Goal: Task Accomplishment & Management: Complete application form

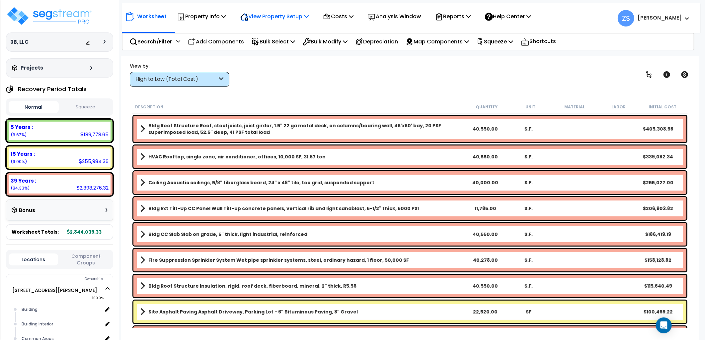
click at [309, 12] on p "View Property Setup" at bounding box center [274, 16] width 68 height 9
click at [278, 44] on link "View Questionnaire" at bounding box center [270, 45] width 66 height 13
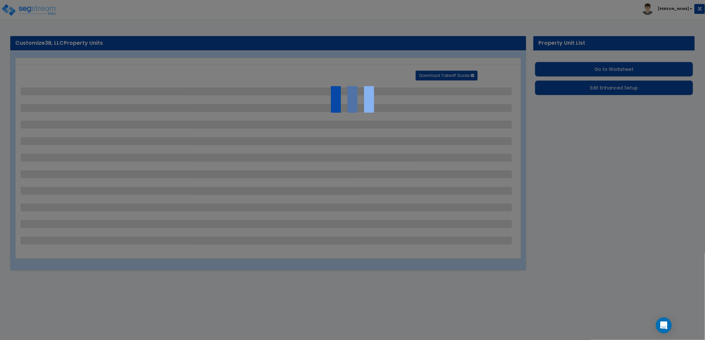
select select "2"
select select "1"
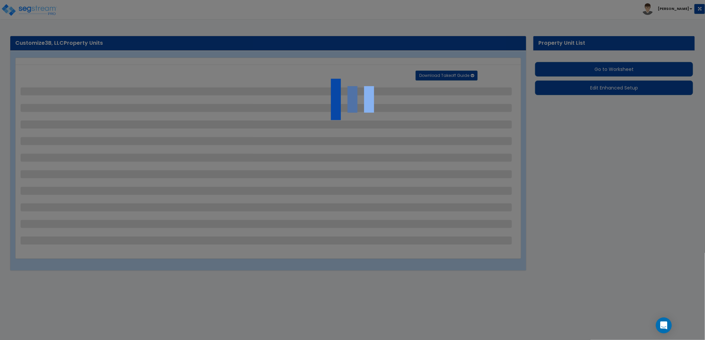
select select "2"
select select "1"
select select "2"
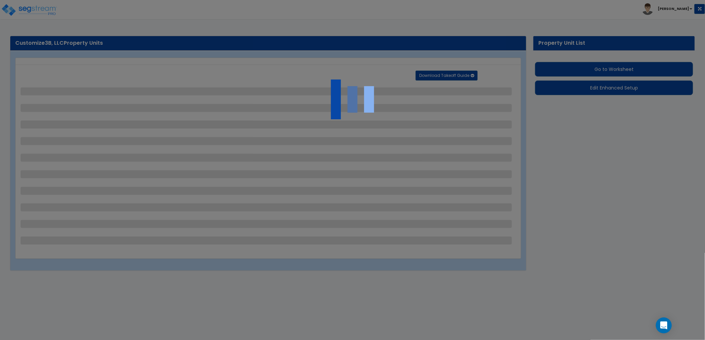
select select "1"
select select "6"
select select "1"
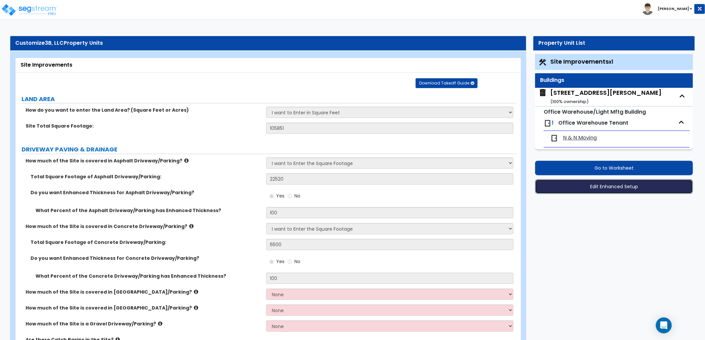
click at [611, 188] on button "Edit Enhanced Setup" at bounding box center [614, 187] width 158 height 15
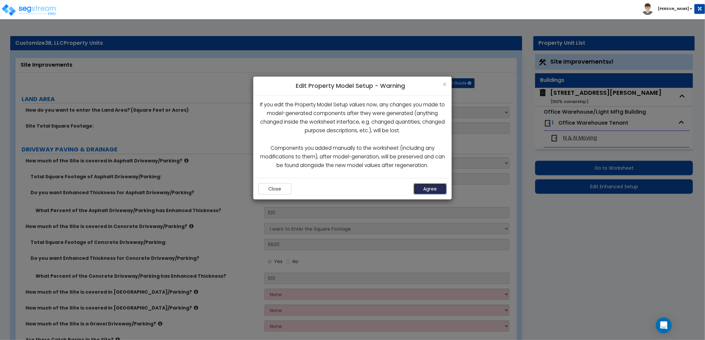
click at [436, 188] on button "Agree" at bounding box center [430, 189] width 33 height 11
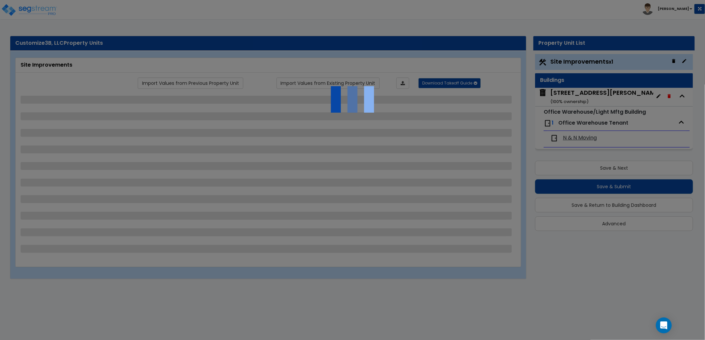
select select "2"
select select "1"
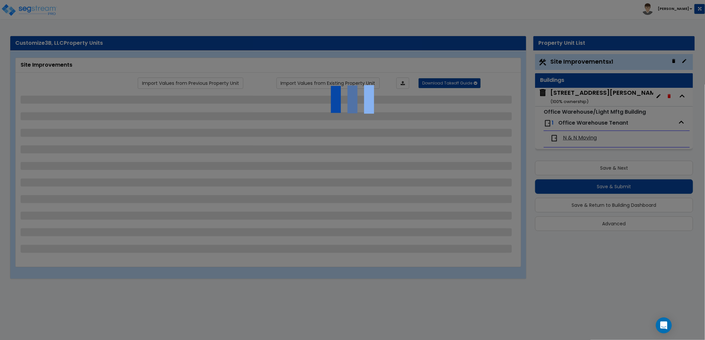
select select "2"
select select "1"
select select "2"
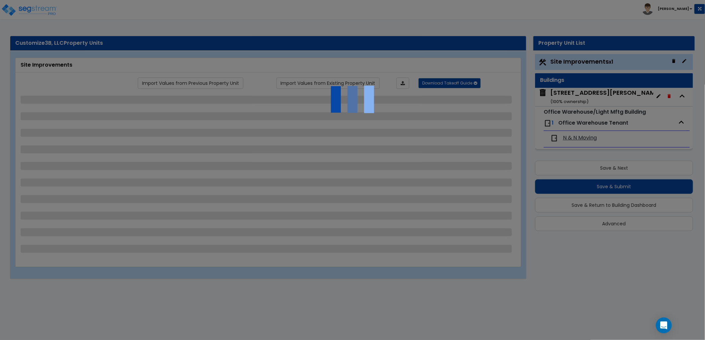
select select "1"
select select "6"
select select "1"
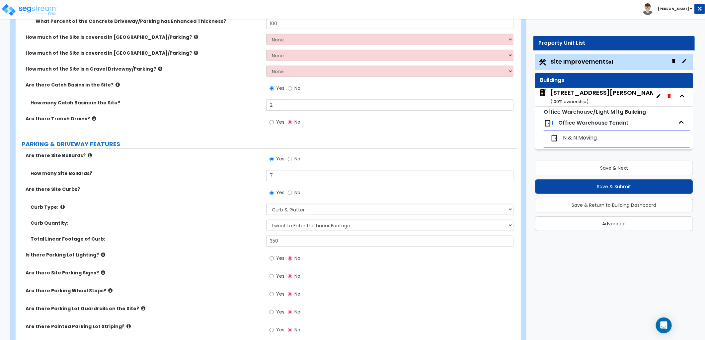
scroll to position [258, 0]
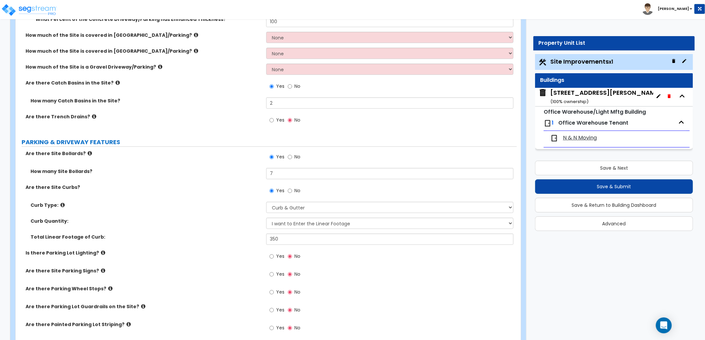
click at [61, 204] on icon at bounding box center [62, 205] width 4 height 5
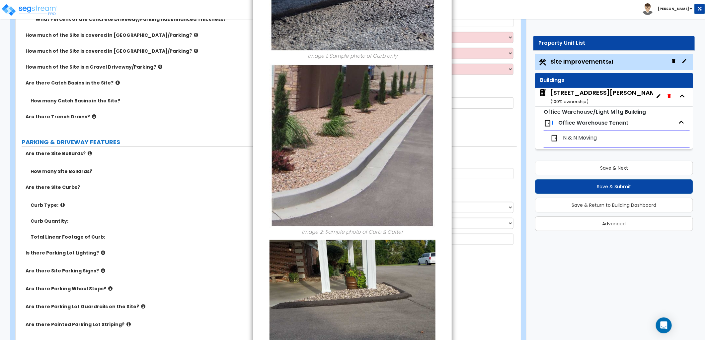
scroll to position [220, 0]
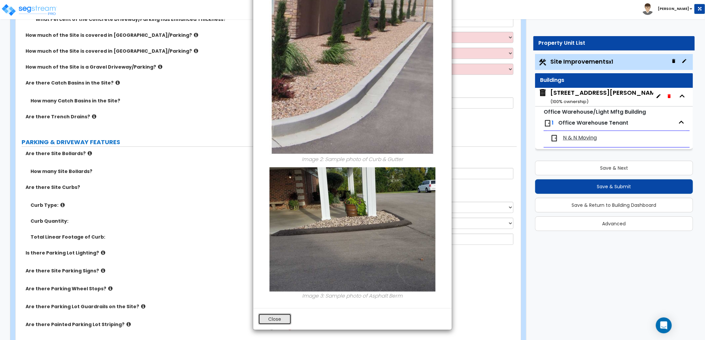
drag, startPoint x: 276, startPoint y: 318, endPoint x: 239, endPoint y: 277, distance: 55.4
click at [274, 316] on button "Close" at bounding box center [274, 319] width 33 height 11
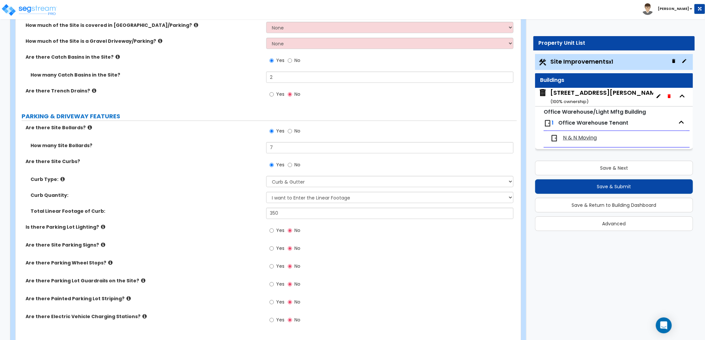
scroll to position [295, 0]
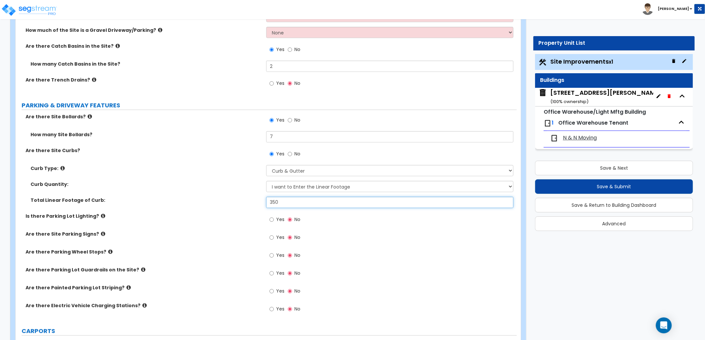
drag, startPoint x: 280, startPoint y: 201, endPoint x: 254, endPoint y: 202, distance: 26.9
click at [241, 201] on div "Total Linear Footage of Curb: 350" at bounding box center [266, 205] width 501 height 16
type input "500"
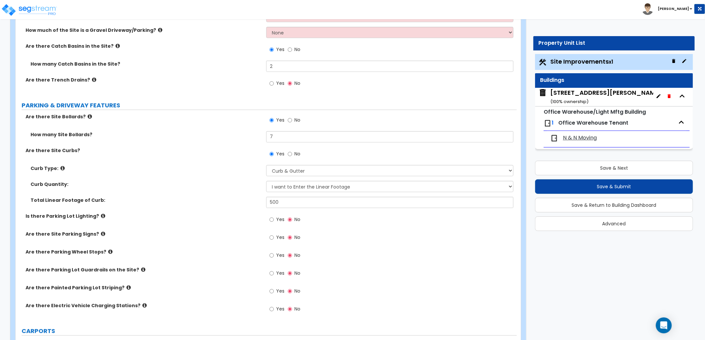
click at [207, 228] on div "Is there Parking Lot Lighting? Yes No" at bounding box center [266, 222] width 501 height 18
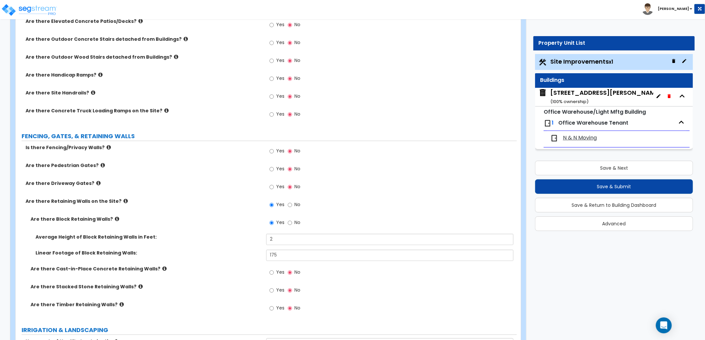
scroll to position [774, 0]
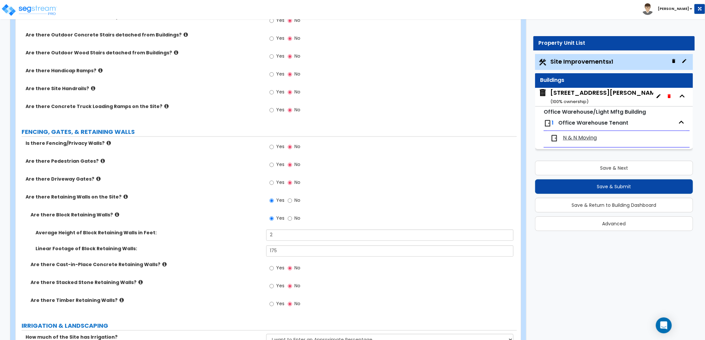
click at [164, 107] on icon at bounding box center [166, 106] width 4 height 5
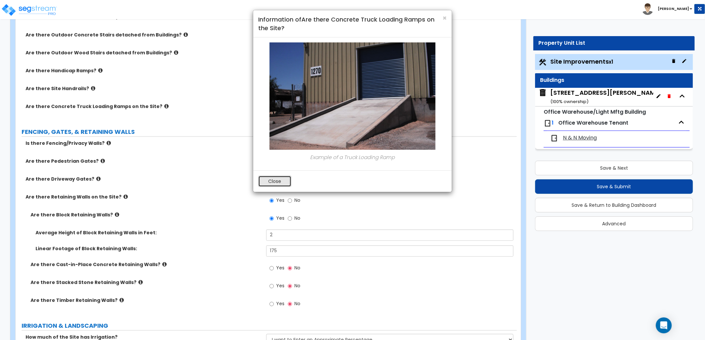
click at [274, 183] on button "Close" at bounding box center [274, 181] width 33 height 11
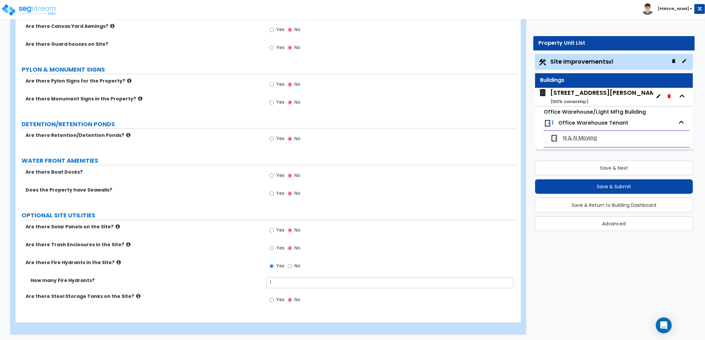
scroll to position [1586, 0]
click at [126, 245] on icon at bounding box center [128, 244] width 4 height 5
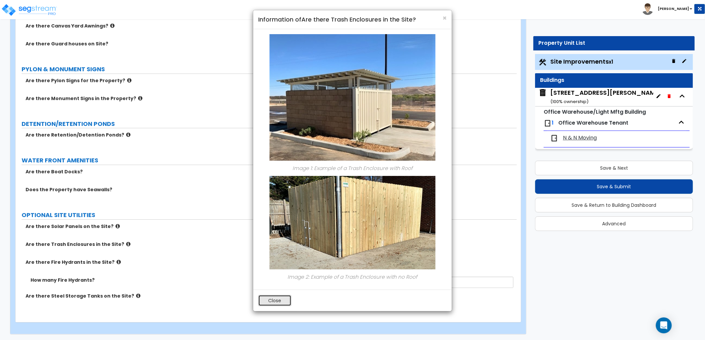
click at [277, 299] on button "Close" at bounding box center [274, 300] width 33 height 11
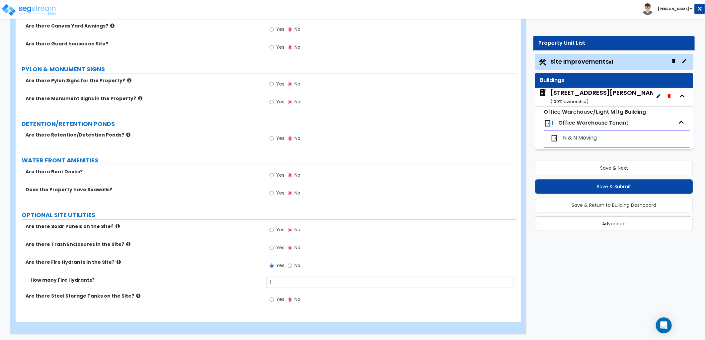
click at [575, 94] on div "[STREET_ADDRESS][PERSON_NAME] ( 100 % ownership)" at bounding box center [605, 97] width 111 height 17
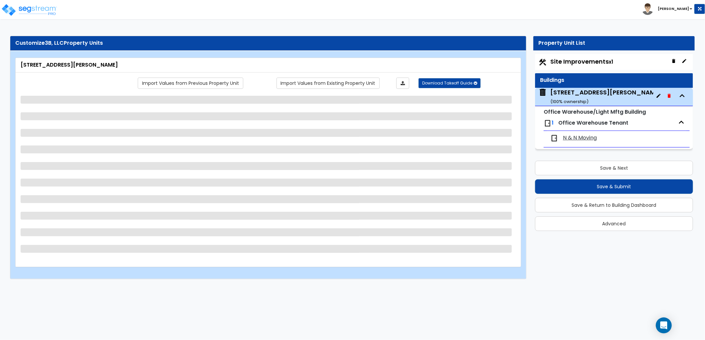
select select "2"
select select "10"
select select "11"
select select "2"
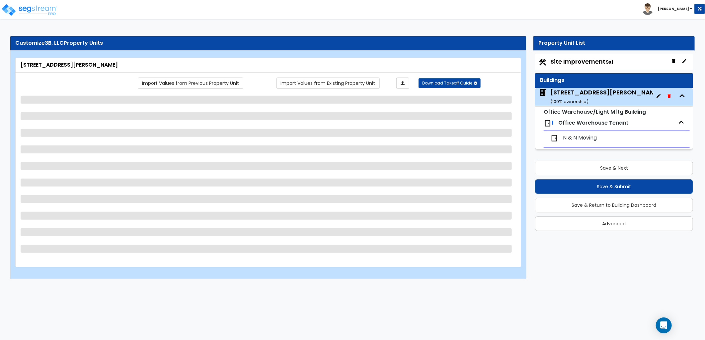
select select "1"
select select "3"
select select "1"
select select "4"
select select "1"
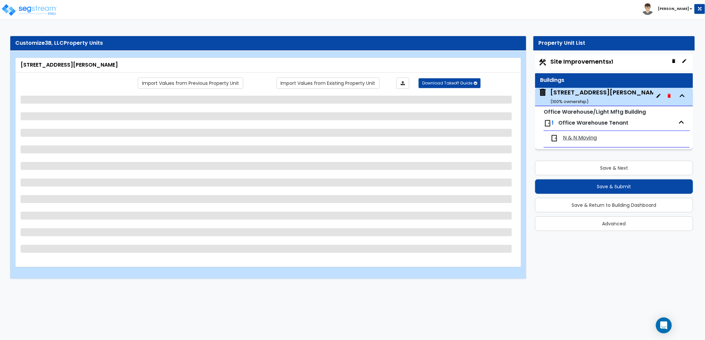
select select "2"
select select "1"
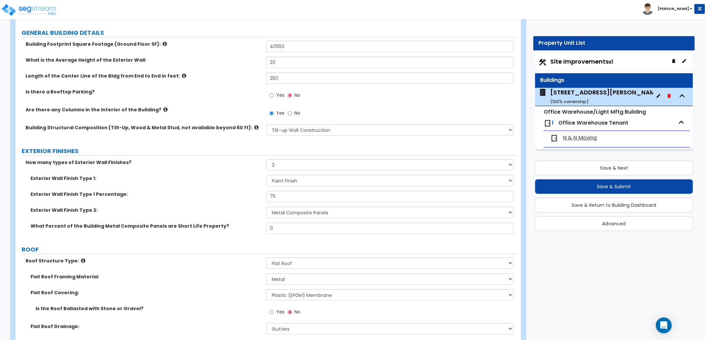
scroll to position [147, 0]
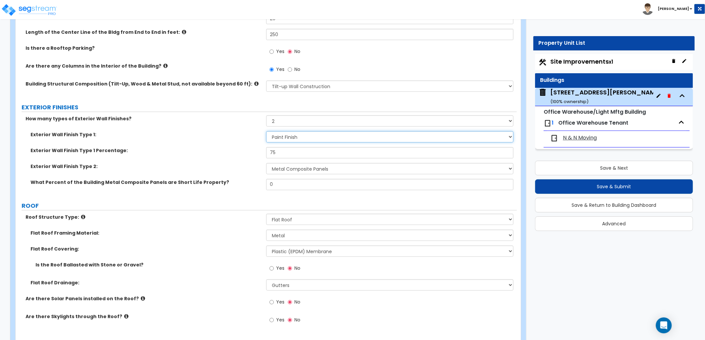
click at [285, 133] on select "Please Choose One No Finish/Shared Wall No Wall Brick Veneer Stone Veneer Wood …" at bounding box center [389, 136] width 247 height 11
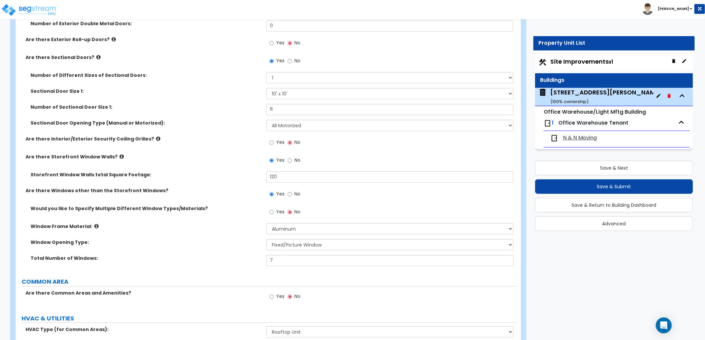
scroll to position [885, 0]
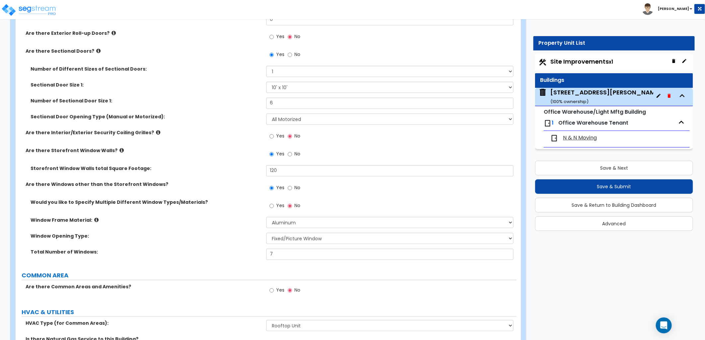
click at [156, 131] on icon at bounding box center [158, 132] width 4 height 5
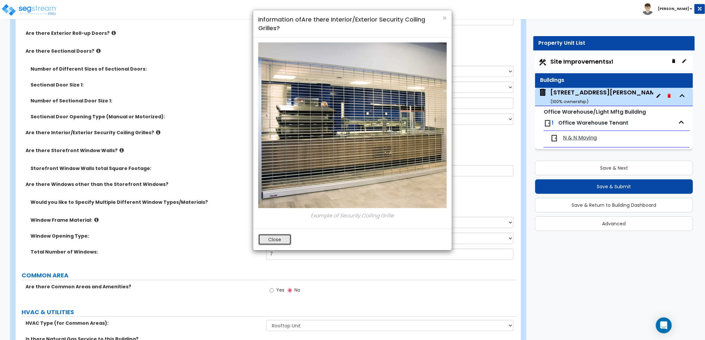
drag, startPoint x: 272, startPoint y: 238, endPoint x: 227, endPoint y: 227, distance: 46.7
click at [267, 238] on button "Close" at bounding box center [274, 239] width 33 height 11
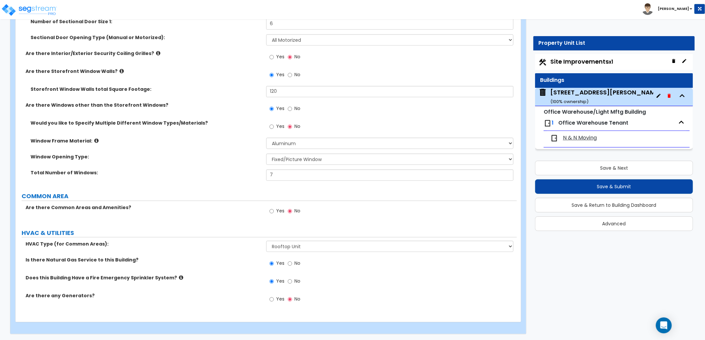
scroll to position [964, 0]
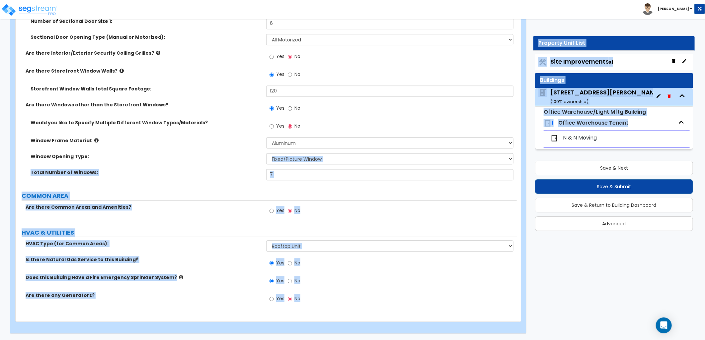
drag, startPoint x: 694, startPoint y: 131, endPoint x: 838, endPoint y: 165, distance: 148.0
click at [151, 294] on label "Are there any Generators?" at bounding box center [144, 295] width 236 height 7
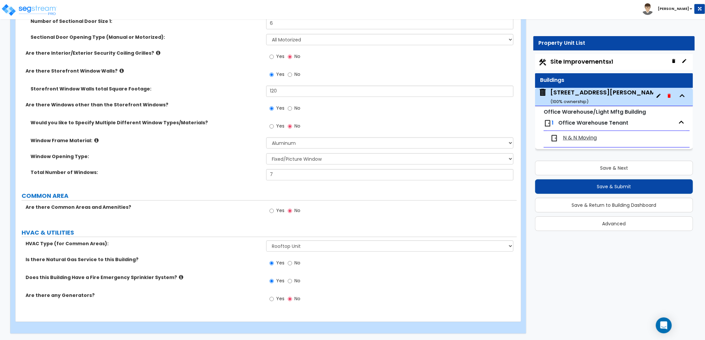
click at [576, 138] on span "N & N Moving" at bounding box center [580, 138] width 34 height 8
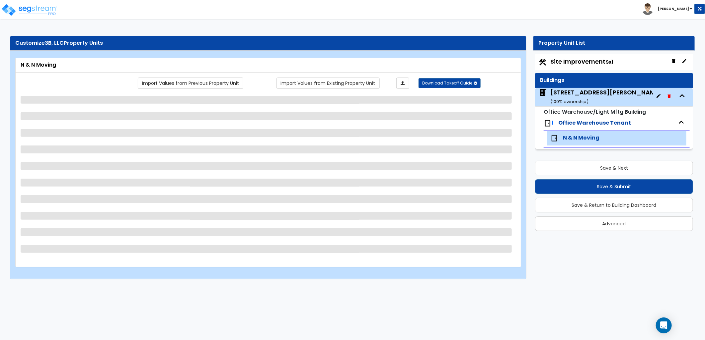
select select "1"
select select "2"
select select "1"
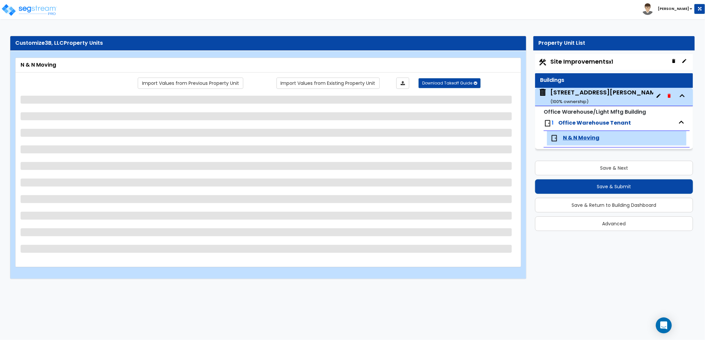
select select "2"
select select "5"
select select "1"
select select "4"
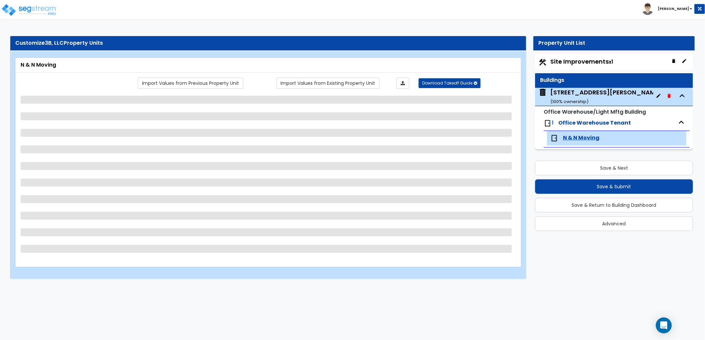
select select "1"
select select "4"
select select "1"
select select "3"
select select "2"
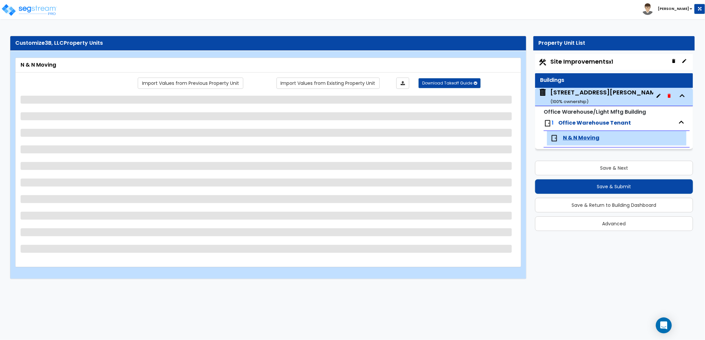
select select "2"
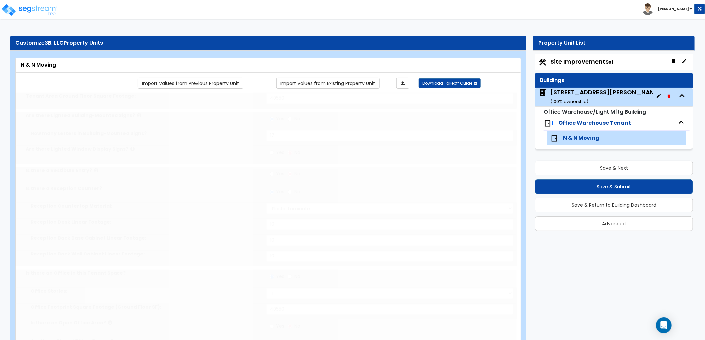
radio input "true"
type input "1"
type input "200"
select select "2"
type input "10"
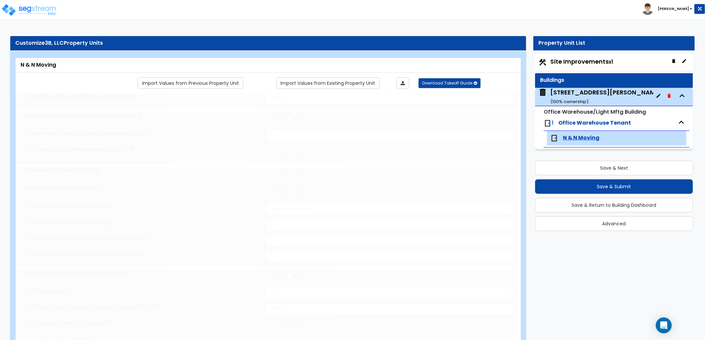
type input "10"
type input "1"
select select "2"
select select "1"
type input "1"
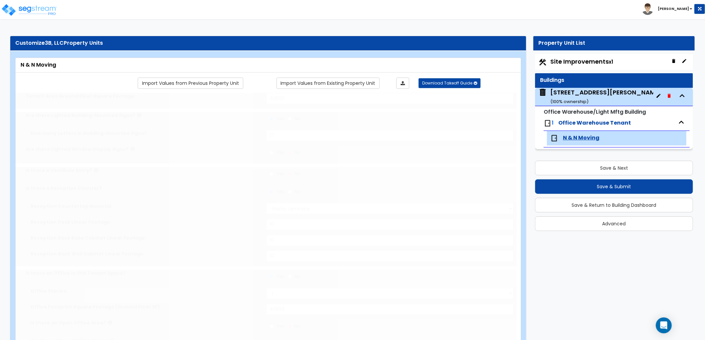
radio input "true"
type input "1"
radio input "true"
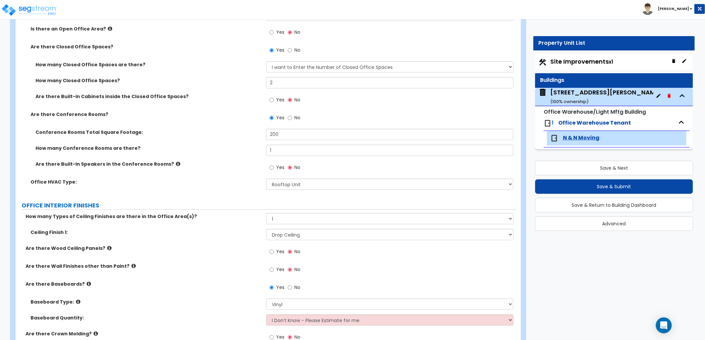
scroll to position [369, 0]
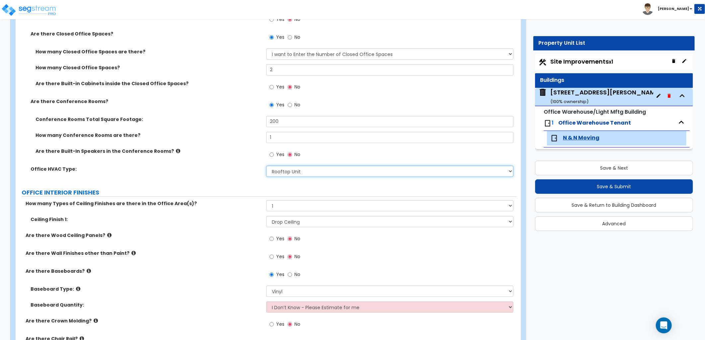
click at [289, 169] on select "None Rooftop Unit Furnace-Condenser Forced Air Split Heating/Cooling Systems He…" at bounding box center [389, 171] width 247 height 11
click at [266, 166] on select "None Rooftop Unit Furnace-Condenser Forced Air Split Heating/Cooling Systems He…" at bounding box center [389, 171] width 247 height 11
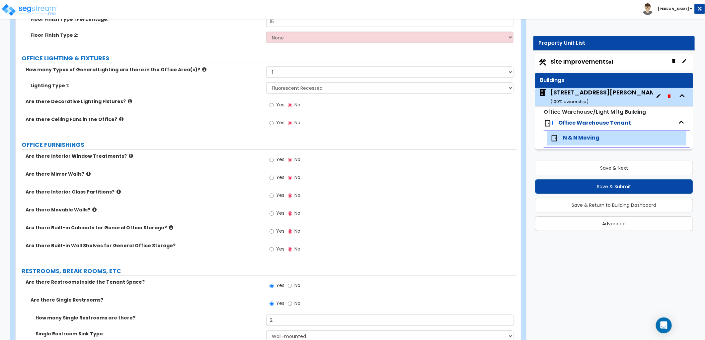
scroll to position [737, 0]
click at [128, 101] on icon at bounding box center [130, 102] width 4 height 5
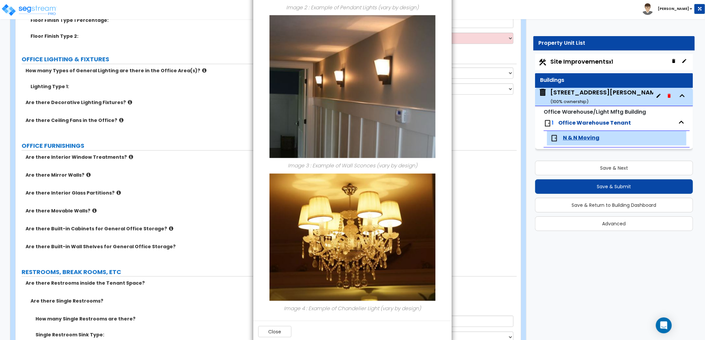
scroll to position [331, 0]
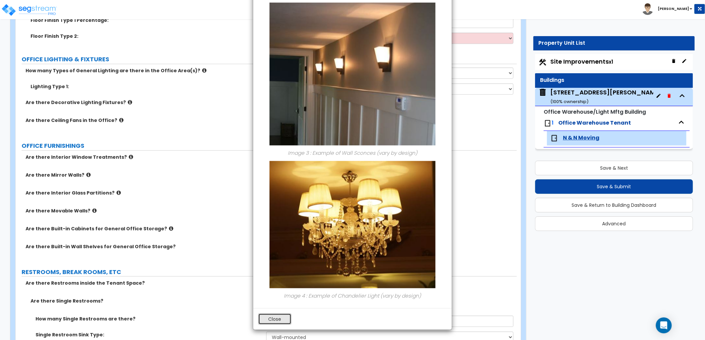
click at [281, 319] on button "Close" at bounding box center [274, 319] width 33 height 11
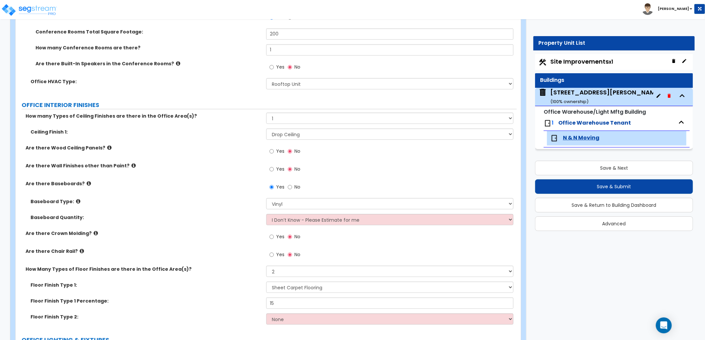
scroll to position [442, 0]
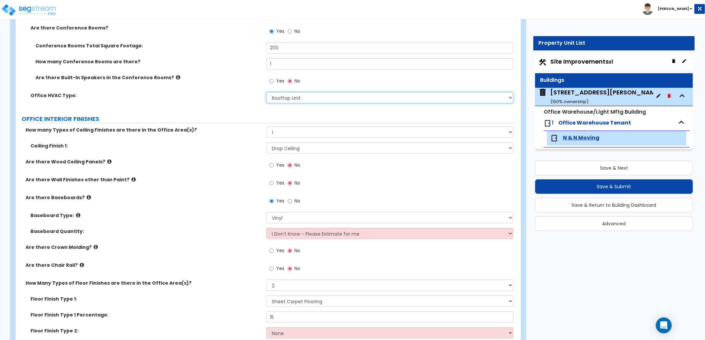
click at [300, 94] on select "None Rooftop Unit Furnace-Condenser Forced Air Split Heating/Cooling Systems He…" at bounding box center [389, 97] width 247 height 11
click at [266, 92] on select "None Rooftop Unit Furnace-Condenser Forced Air Split Heating/Cooling Systems He…" at bounding box center [389, 97] width 247 height 11
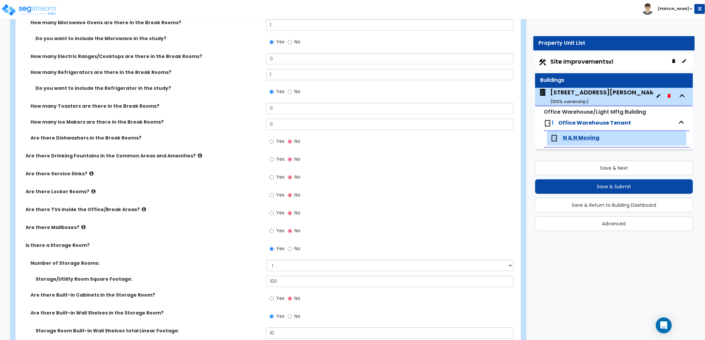
scroll to position [1290, 0]
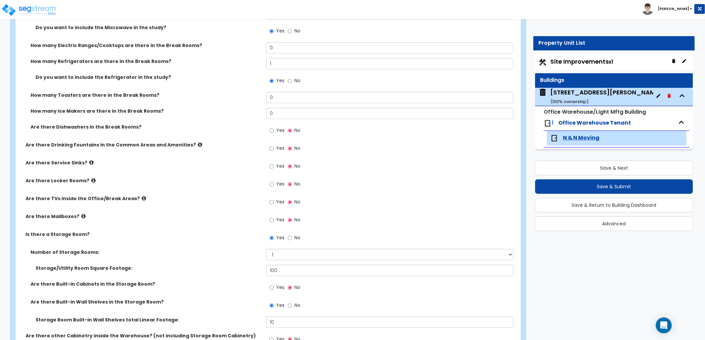
click at [89, 161] on icon at bounding box center [91, 162] width 4 height 5
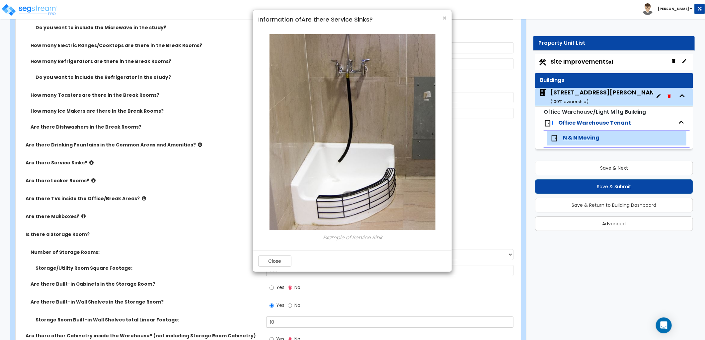
click at [281, 256] on div "Close" at bounding box center [352, 262] width 198 height 22
click at [271, 268] on div "Close" at bounding box center [352, 262] width 198 height 22
click at [271, 263] on button "Close" at bounding box center [274, 261] width 33 height 11
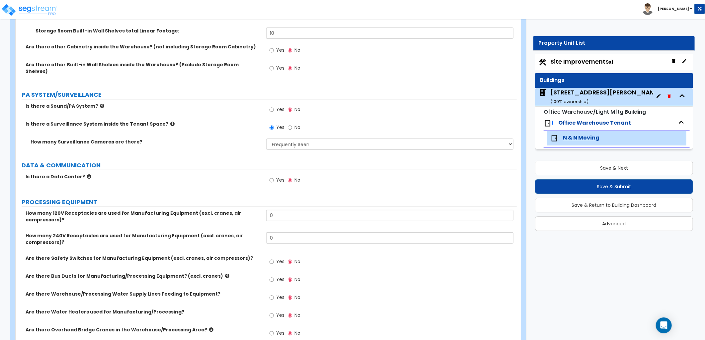
scroll to position [1585, 0]
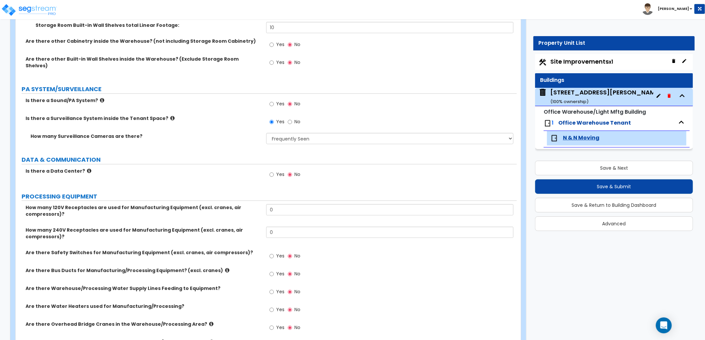
click at [87, 169] on icon at bounding box center [89, 171] width 4 height 5
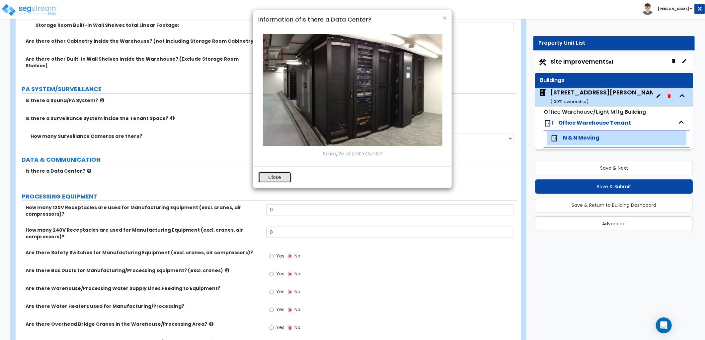
click at [270, 175] on button "Close" at bounding box center [274, 177] width 33 height 11
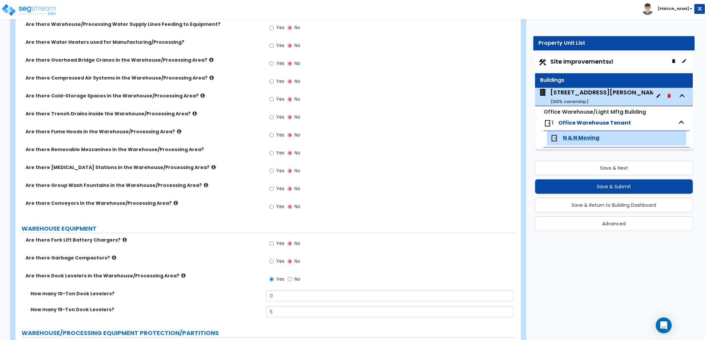
scroll to position [1880, 0]
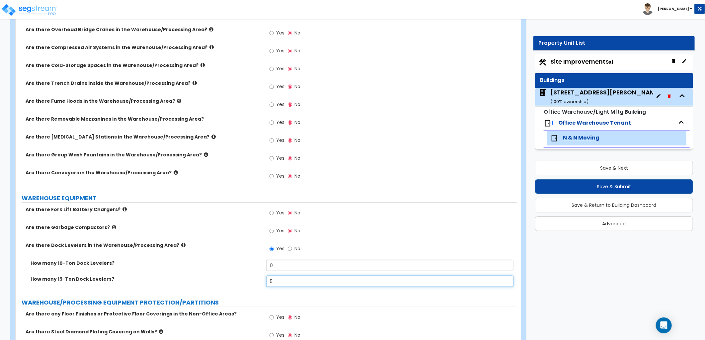
drag, startPoint x: 272, startPoint y: 277, endPoint x: 263, endPoint y: 278, distance: 9.3
click at [263, 278] on div "How many 15-Ton Dock Levelers? 5" at bounding box center [266, 284] width 501 height 16
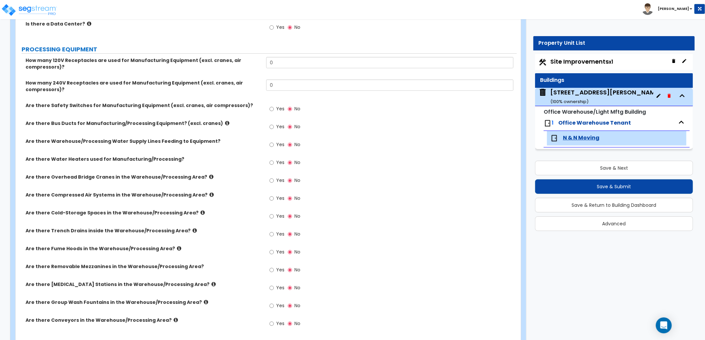
scroll to position [1733, 0]
type input "6"
click at [177, 246] on icon at bounding box center [179, 248] width 4 height 5
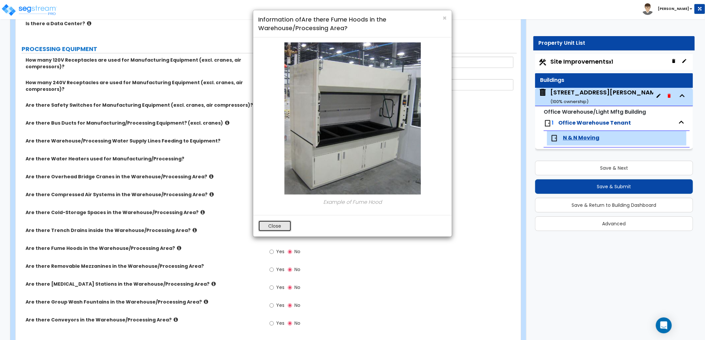
click at [272, 227] on button "Close" at bounding box center [274, 226] width 33 height 11
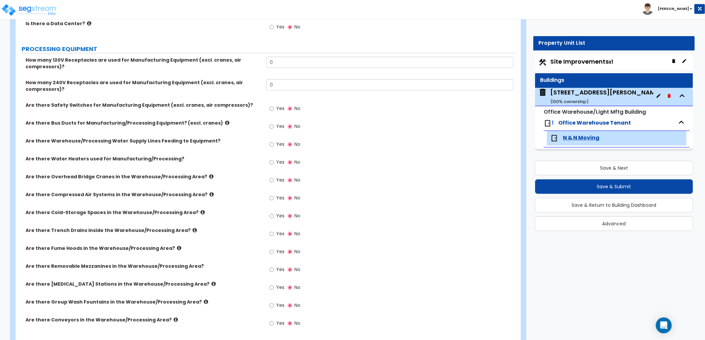
click at [192, 228] on icon at bounding box center [194, 230] width 4 height 5
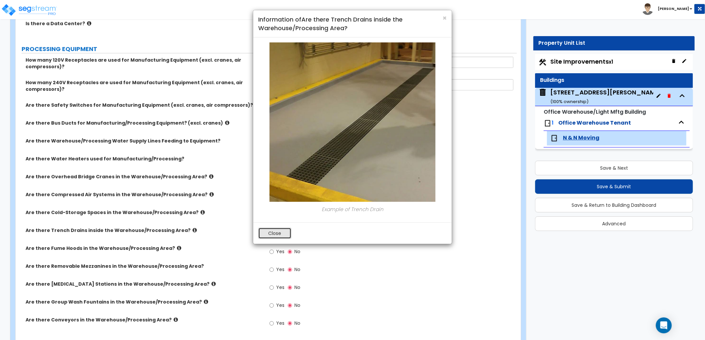
click at [263, 237] on button "Close" at bounding box center [274, 233] width 33 height 11
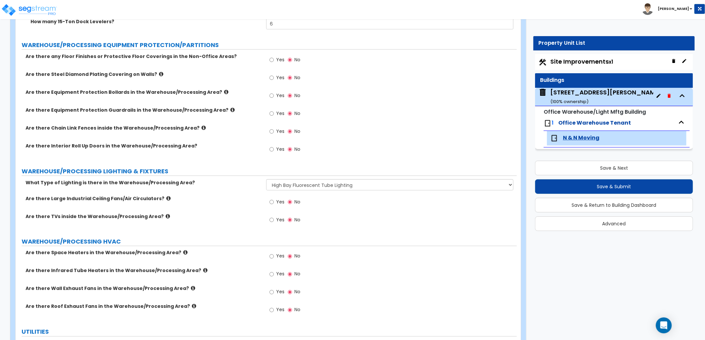
scroll to position [2139, 0]
click at [166, 196] on icon at bounding box center [168, 198] width 4 height 5
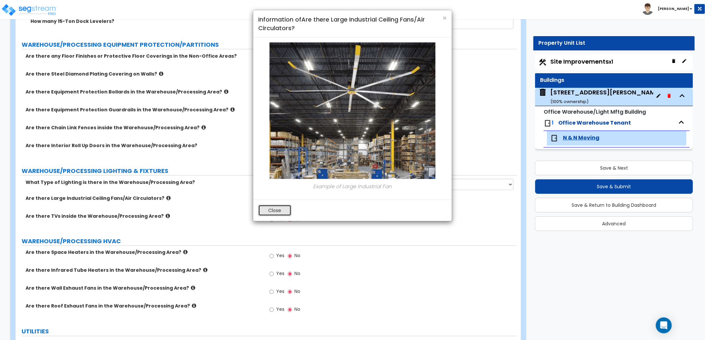
drag, startPoint x: 269, startPoint y: 214, endPoint x: 253, endPoint y: 213, distance: 15.9
click at [269, 214] on button "Close" at bounding box center [274, 210] width 33 height 11
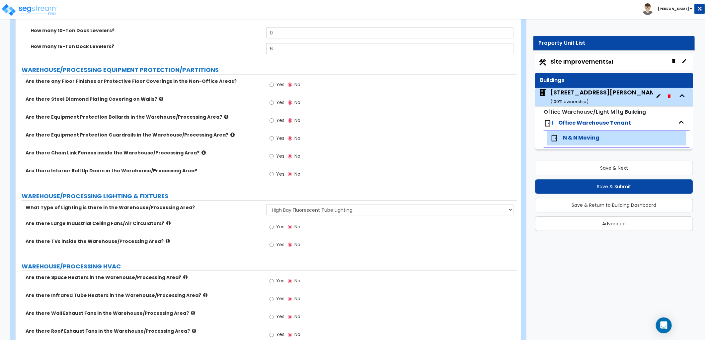
scroll to position [2102, 0]
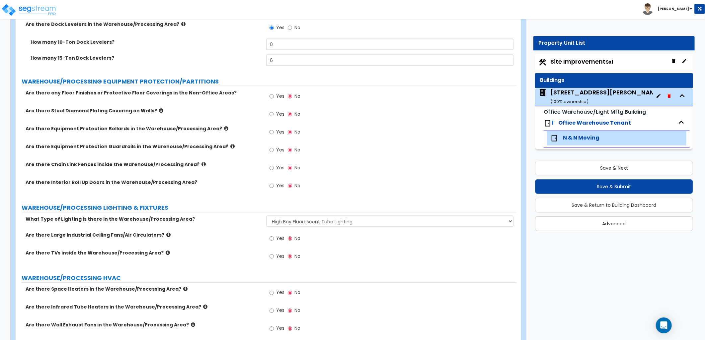
click at [230, 144] on icon at bounding box center [232, 146] width 4 height 5
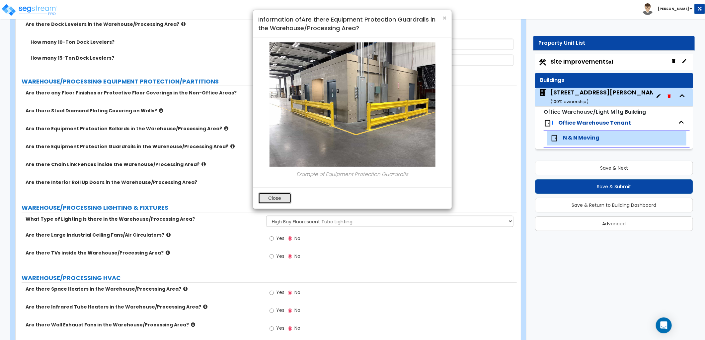
click at [266, 199] on button "Close" at bounding box center [274, 198] width 33 height 11
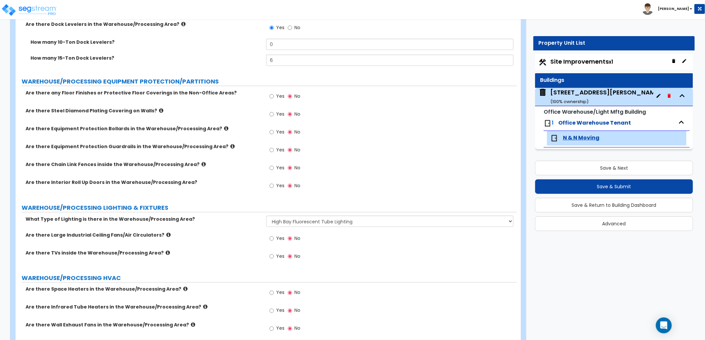
click at [224, 126] on icon at bounding box center [226, 128] width 4 height 5
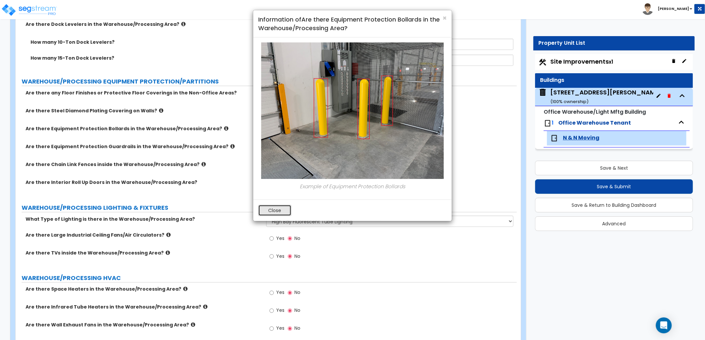
click at [273, 214] on button "Close" at bounding box center [274, 210] width 33 height 11
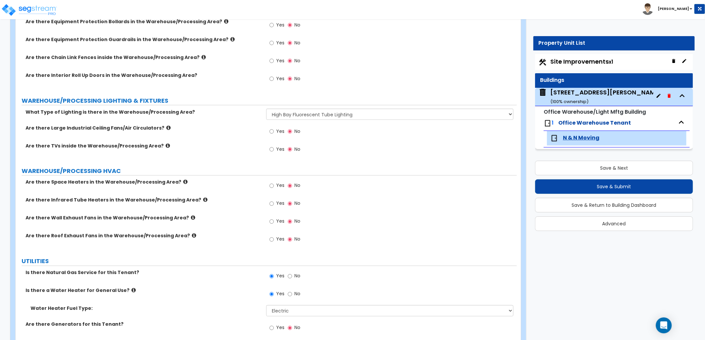
scroll to position [2196, 0]
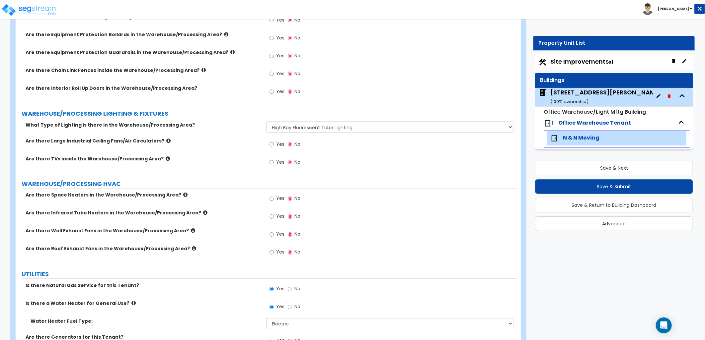
click at [192, 247] on icon at bounding box center [194, 249] width 4 height 5
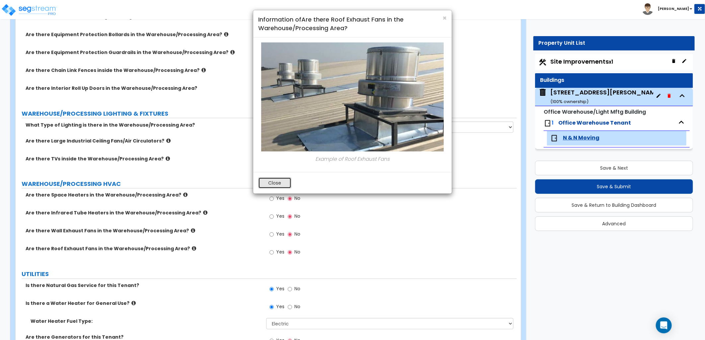
click at [276, 182] on button "Close" at bounding box center [274, 183] width 33 height 11
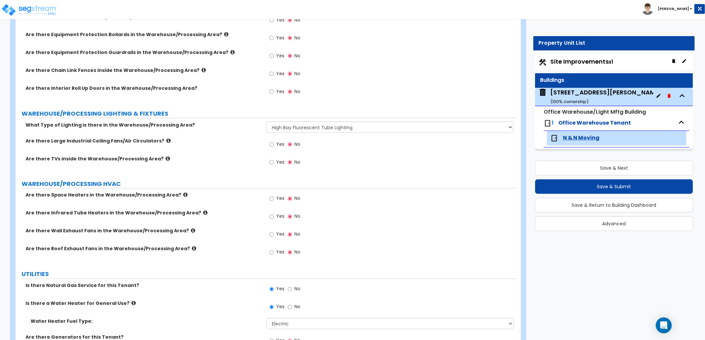
click at [274, 248] on label "Yes" at bounding box center [276, 253] width 15 height 11
click at [274, 249] on input "Yes" at bounding box center [271, 252] width 4 height 7
radio input "true"
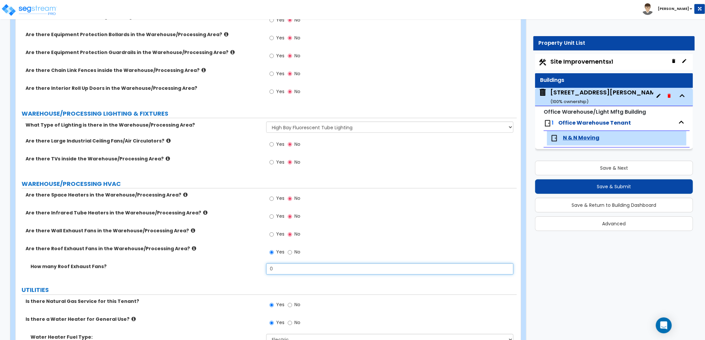
click at [257, 266] on div "How many Roof Exhaust Fans? 0" at bounding box center [266, 272] width 501 height 16
type input "4"
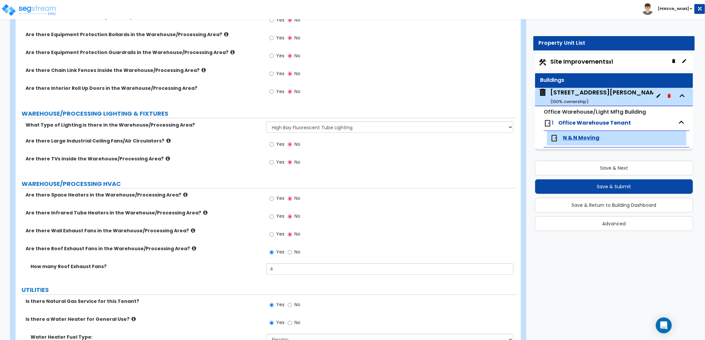
drag, startPoint x: 390, startPoint y: 281, endPoint x: 389, endPoint y: 278, distance: 3.8
click at [390, 286] on label "UTILITIES" at bounding box center [269, 290] width 495 height 9
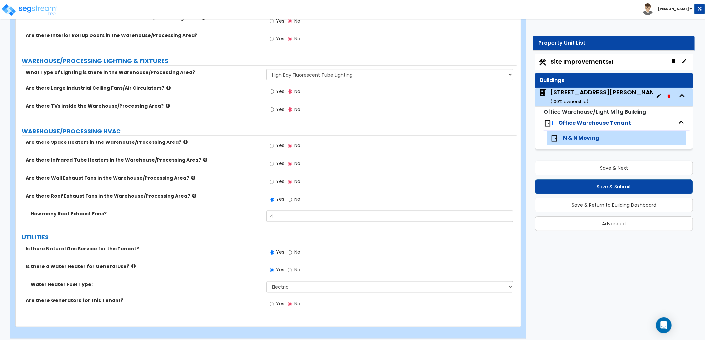
scroll to position [2212, 0]
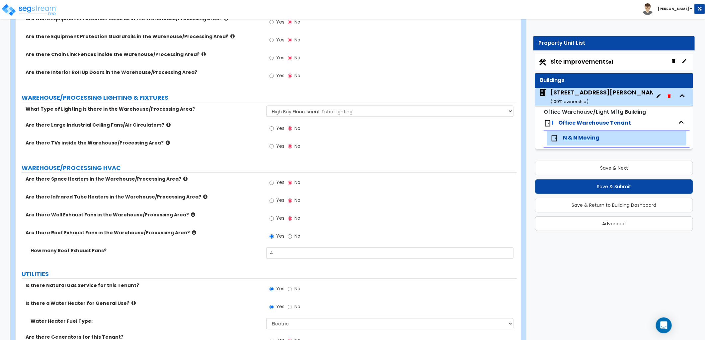
click at [191, 213] on icon at bounding box center [193, 215] width 4 height 5
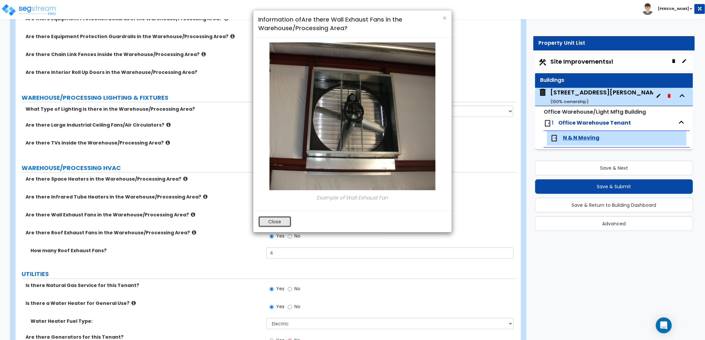
click at [285, 221] on button "Close" at bounding box center [274, 221] width 33 height 11
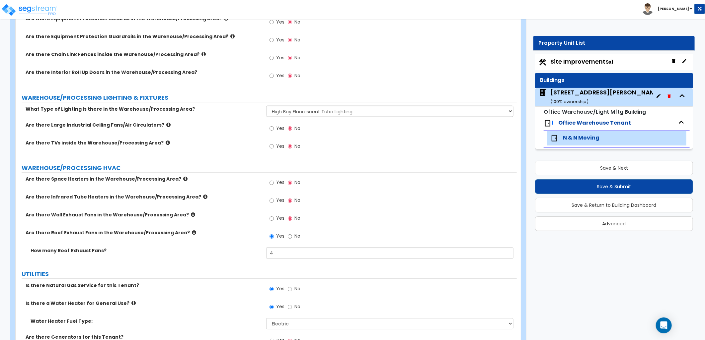
click at [203, 195] on icon at bounding box center [205, 197] width 4 height 5
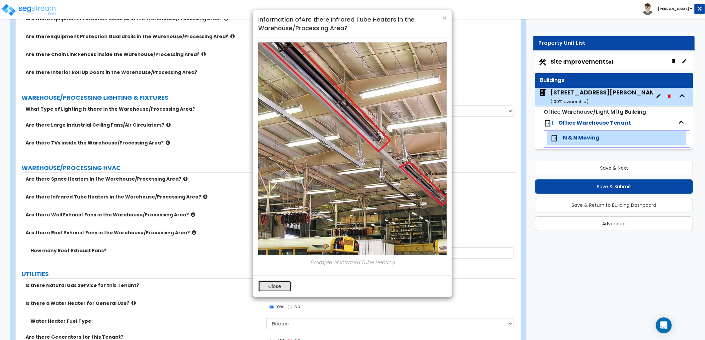
click at [277, 287] on button "Close" at bounding box center [274, 286] width 33 height 11
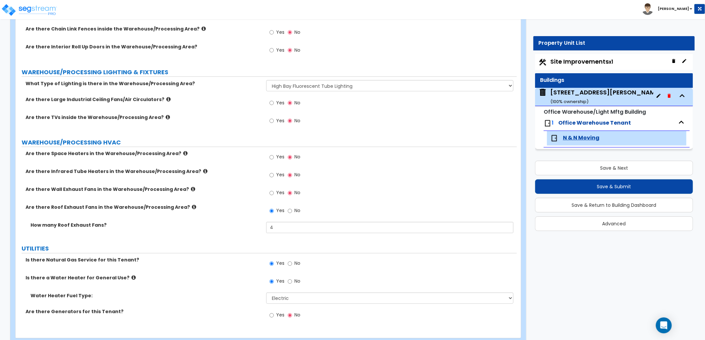
scroll to position [2249, 0]
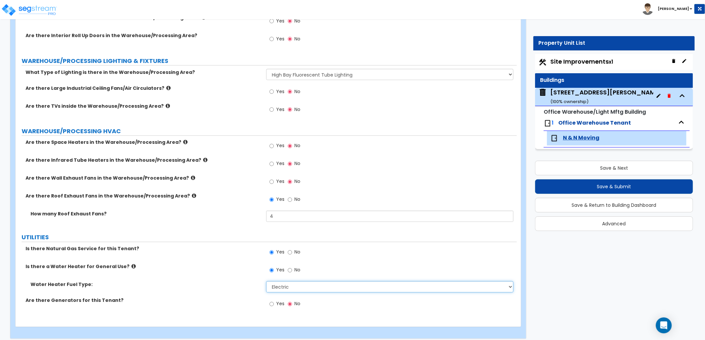
click at [297, 286] on select "Please Choose One Gas Electric" at bounding box center [389, 287] width 247 height 11
select select "1"
click at [266, 282] on select "Please Choose One Gas Electric" at bounding box center [389, 287] width 247 height 11
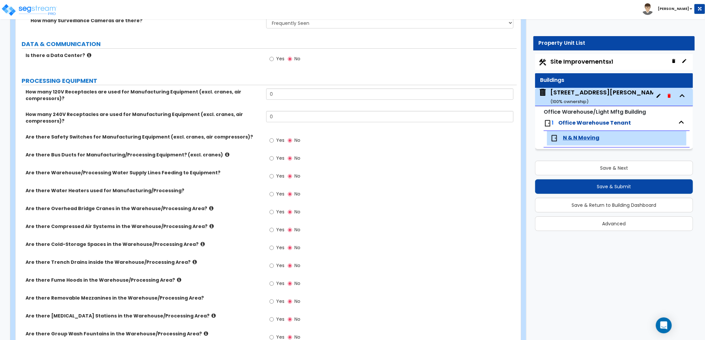
scroll to position [1696, 0]
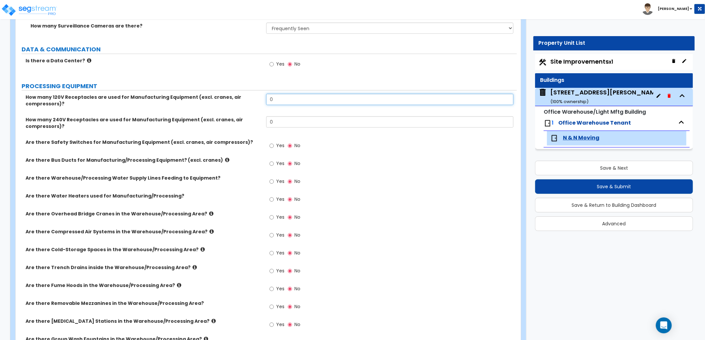
drag, startPoint x: 263, startPoint y: 95, endPoint x: 258, endPoint y: 95, distance: 5.3
click at [258, 95] on div "How many 120V Receptacles are used for Manufacturing Equipment (excl. cranes, a…" at bounding box center [266, 105] width 501 height 23
type input "20"
click at [340, 141] on div "Yes No" at bounding box center [391, 148] width 251 height 18
click at [225, 158] on icon at bounding box center [227, 160] width 4 height 5
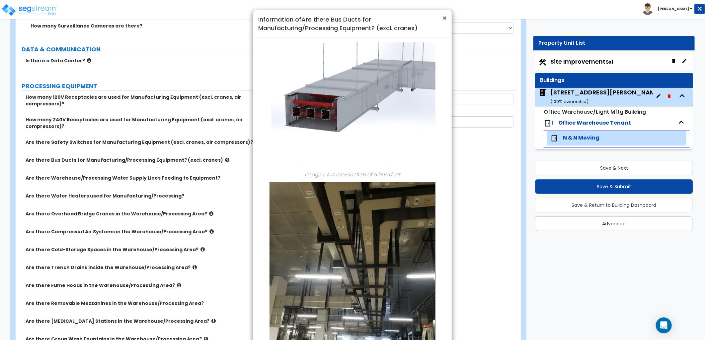
drag, startPoint x: 445, startPoint y: 16, endPoint x: 441, endPoint y: 22, distance: 7.0
click at [445, 17] on span "×" at bounding box center [444, 18] width 4 height 10
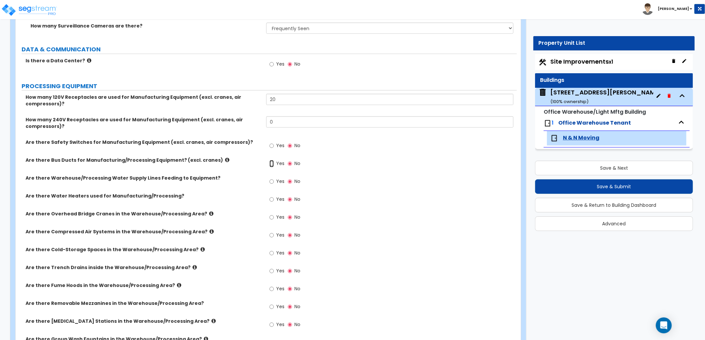
click at [272, 160] on input "Yes" at bounding box center [271, 163] width 4 height 7
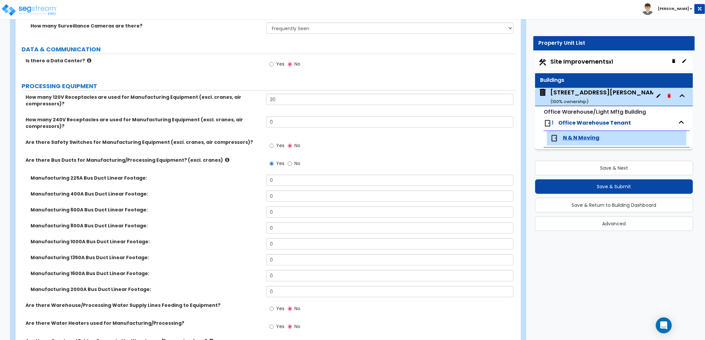
click at [294, 160] on span "No" at bounding box center [297, 163] width 6 height 7
click at [292, 160] on input "No" at bounding box center [290, 163] width 4 height 7
radio input "false"
radio input "true"
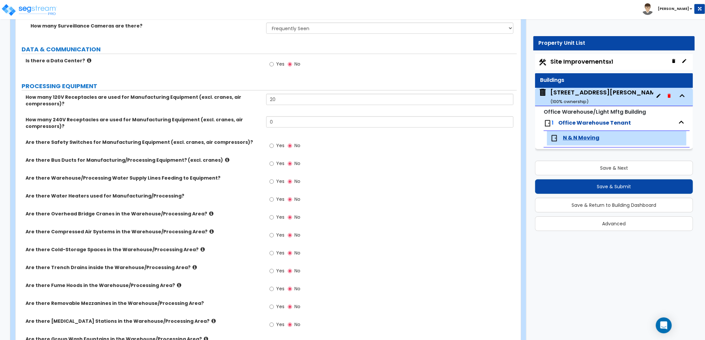
click at [277, 196] on span "Yes" at bounding box center [280, 199] width 8 height 7
click at [274, 196] on input "Yes" at bounding box center [271, 199] width 4 height 7
radio input "true"
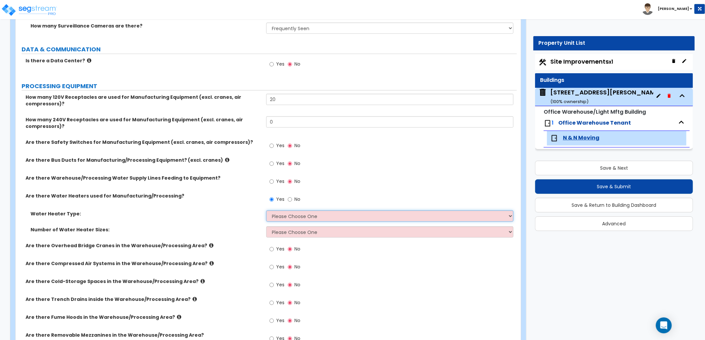
click at [292, 213] on select "Please Choose One Gas Electric" at bounding box center [389, 216] width 247 height 11
select select "1"
click at [266, 211] on select "Please Choose One Gas Electric" at bounding box center [389, 216] width 247 height 11
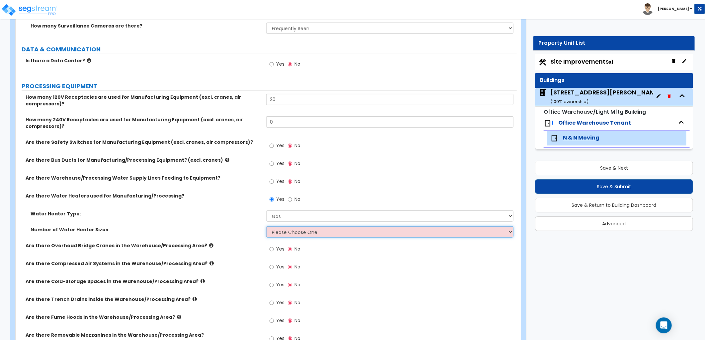
click at [291, 228] on select "Please Choose One 1 2 3" at bounding box center [389, 232] width 247 height 11
select select "1"
click at [266, 227] on select "Please Choose One 1 2 3" at bounding box center [389, 232] width 247 height 11
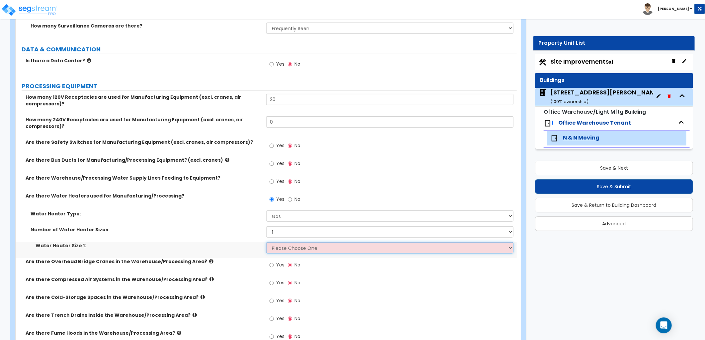
click at [287, 245] on select "Please Choose One 75.5MBH 95MBH 100MBH 115MBH 155MBH 175MBH 200MBH 240MBH 300MB…" at bounding box center [389, 248] width 247 height 11
click at [235, 244] on label "Water Heater Size 1:" at bounding box center [149, 246] width 226 height 7
click at [290, 197] on input "No" at bounding box center [290, 199] width 4 height 7
radio input "false"
radio input "true"
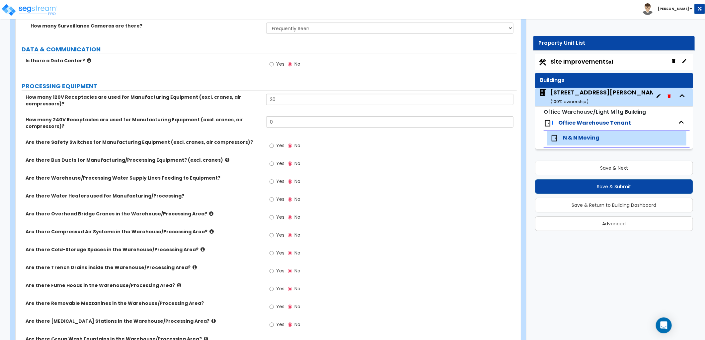
click at [209, 229] on icon at bounding box center [211, 231] width 4 height 5
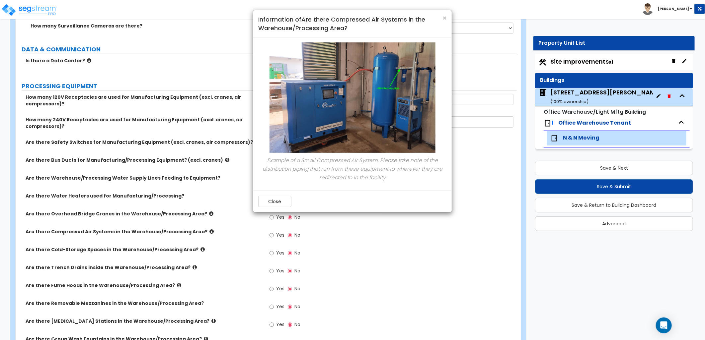
click at [264, 194] on div "Close" at bounding box center [352, 202] width 198 height 22
click at [279, 198] on button "Close" at bounding box center [274, 201] width 33 height 11
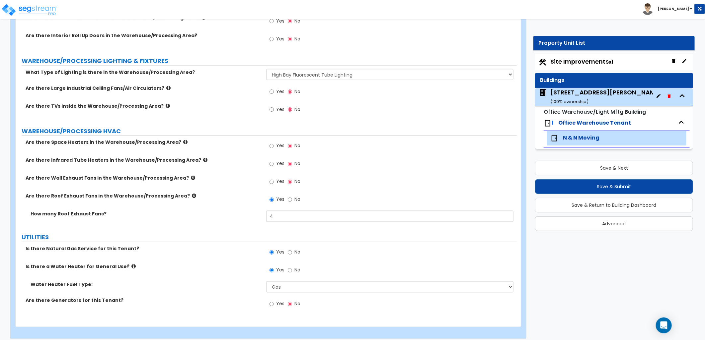
scroll to position [2028, 0]
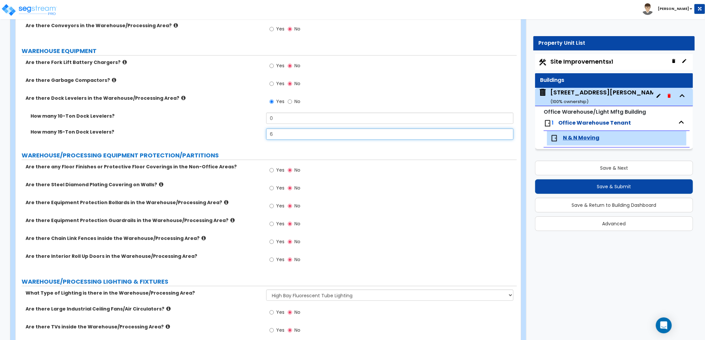
drag, startPoint x: 270, startPoint y: 126, endPoint x: 264, endPoint y: 127, distance: 6.0
click at [264, 129] on div "How many 15-Ton Dock Levelers? 6" at bounding box center [266, 137] width 501 height 16
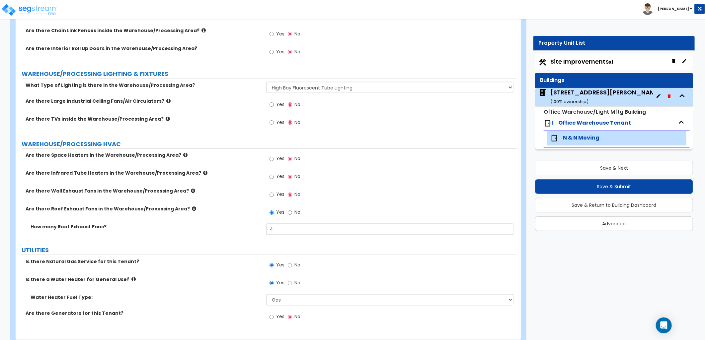
scroll to position [2249, 0]
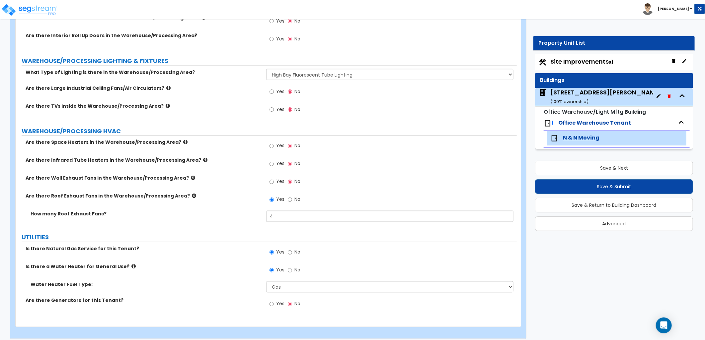
type input "5"
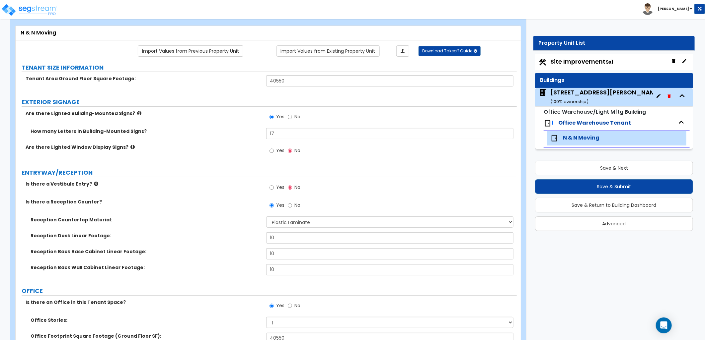
scroll to position [0, 0]
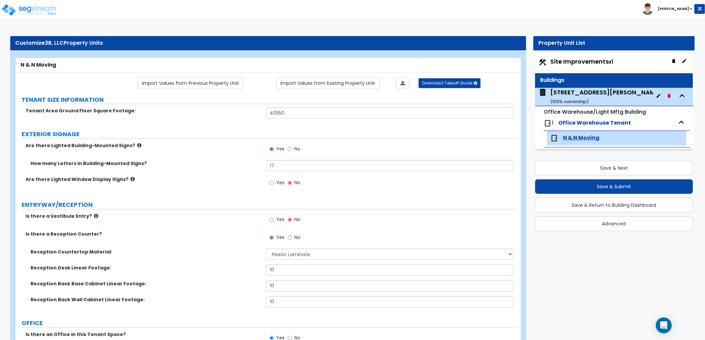
click at [581, 68] on div "Site Improvements x1" at bounding box center [614, 62] width 158 height 16
click at [576, 62] on span "Site Improvements x1" at bounding box center [581, 61] width 63 height 8
select select "2"
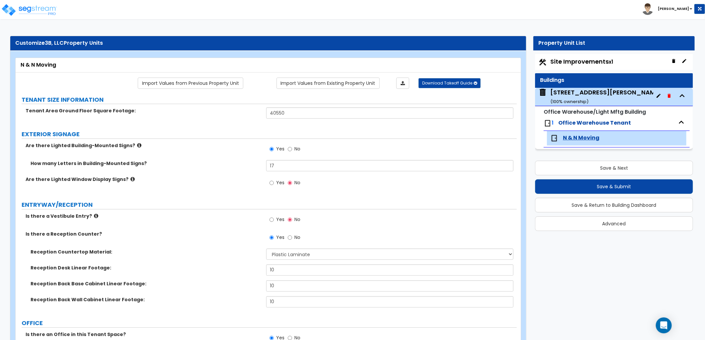
select select "2"
select select "1"
select select "2"
select select "1"
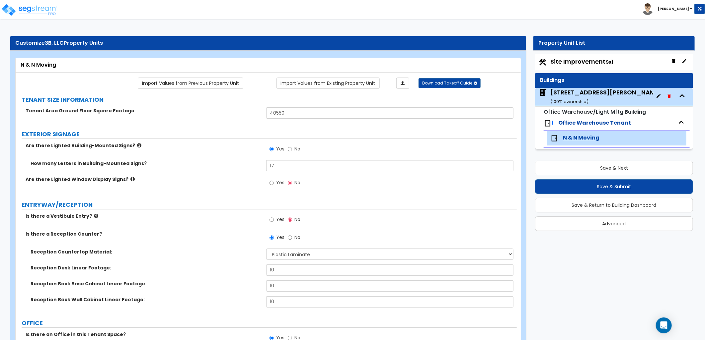
select select "1"
select select "2"
select select "1"
select select "6"
select select "1"
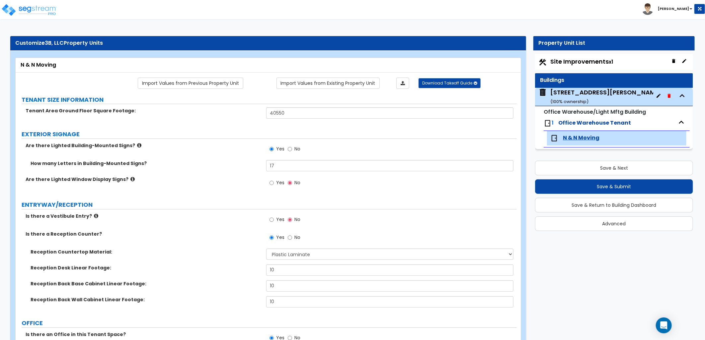
select select "1"
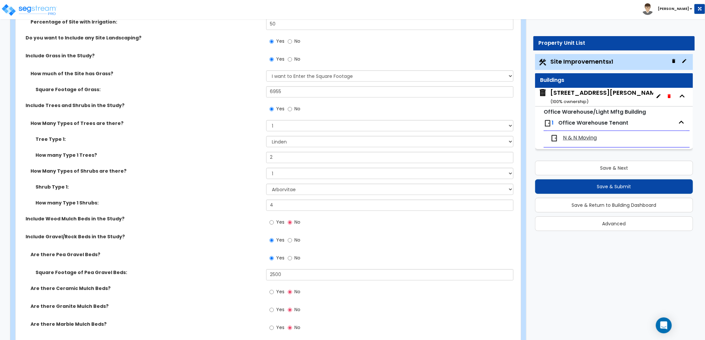
scroll to position [922, 0]
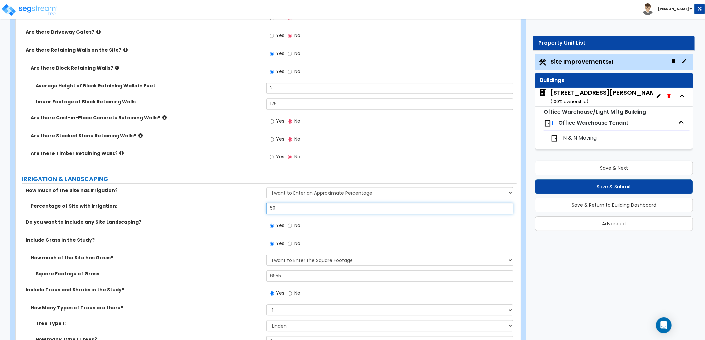
drag, startPoint x: 280, startPoint y: 211, endPoint x: 255, endPoint y: 210, distance: 25.2
click at [255, 210] on div "Percentage of Site with Irrigation: 50" at bounding box center [266, 211] width 501 height 16
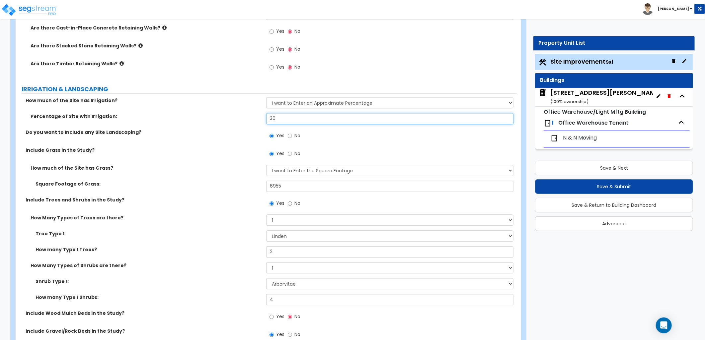
scroll to position [1032, 0]
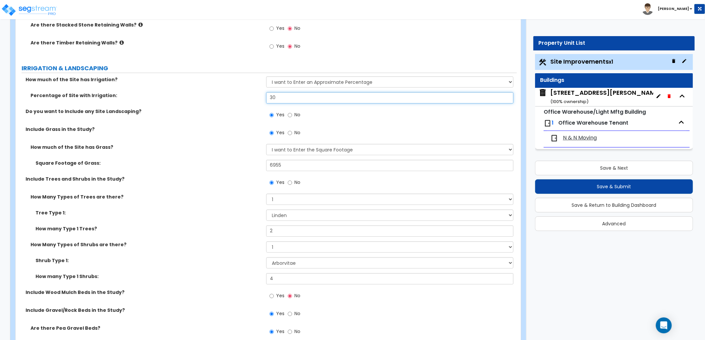
type input "30"
drag, startPoint x: 270, startPoint y: 203, endPoint x: 256, endPoint y: 203, distance: 14.6
click at [256, 203] on div "How Many Types of Trees are there? None 1 2 3" at bounding box center [266, 202] width 501 height 16
click at [266, 194] on select "None 1 2 3" at bounding box center [389, 199] width 247 height 11
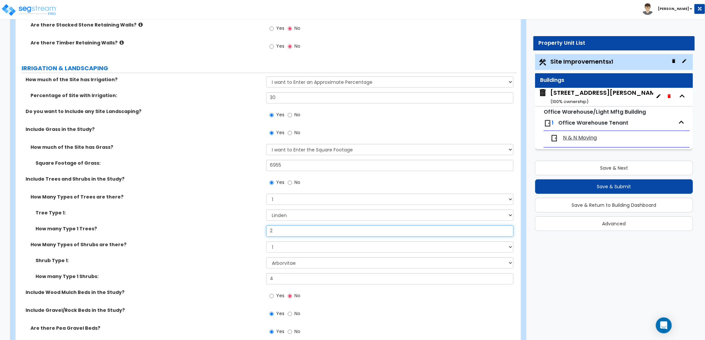
drag, startPoint x: 274, startPoint y: 230, endPoint x: 257, endPoint y: 231, distance: 17.3
click at [258, 231] on div "How many Type 1 Trees? 2" at bounding box center [266, 234] width 501 height 16
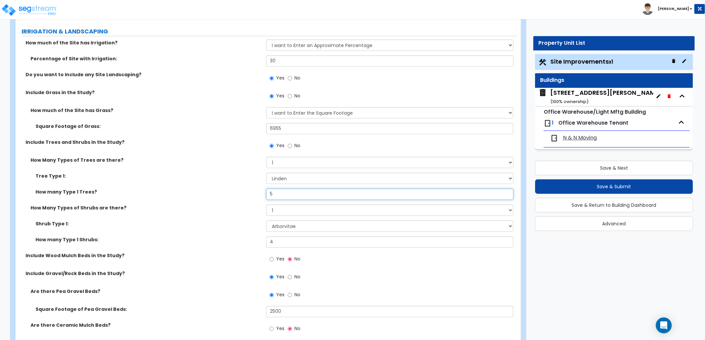
type input "5"
click at [279, 161] on select "None 1 2 3" at bounding box center [389, 162] width 247 height 11
click at [266, 157] on select "None 1 2 3" at bounding box center [389, 162] width 247 height 11
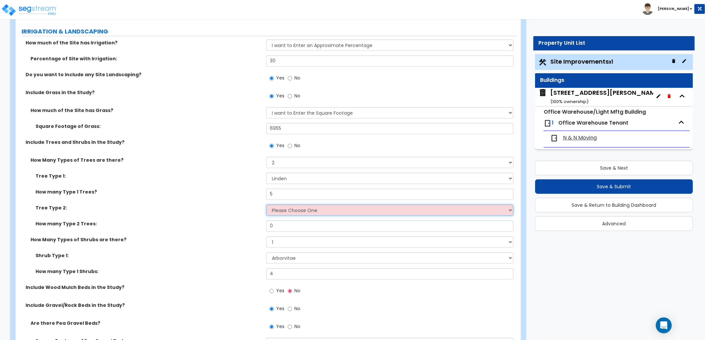
click at [287, 214] on select "Please Choose One Honey Locust Planetree Poplar Elm Hawthorn Linden Maple Red M…" at bounding box center [389, 210] width 247 height 11
click at [214, 221] on label "How many Type 2 Trees:" at bounding box center [149, 224] width 226 height 7
click at [291, 161] on select "None 1 2 3" at bounding box center [389, 162] width 247 height 11
select select "1"
click at [266, 157] on select "None 1 2 3" at bounding box center [389, 162] width 247 height 11
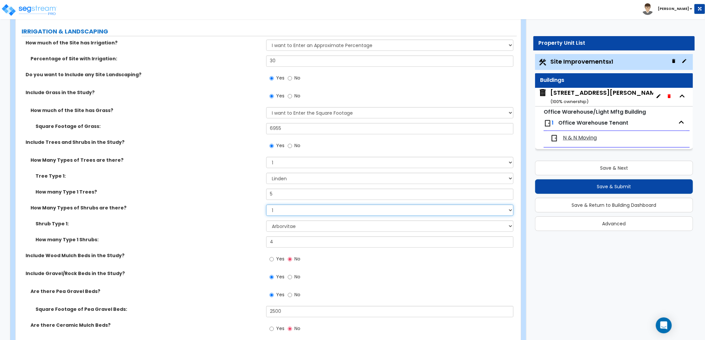
drag, startPoint x: 270, startPoint y: 208, endPoint x: 277, endPoint y: 215, distance: 9.6
click at [271, 209] on select "None 1 2 3" at bounding box center [389, 210] width 247 height 11
select select "2"
click at [266, 205] on select "None 1 2 3" at bounding box center [389, 210] width 247 height 11
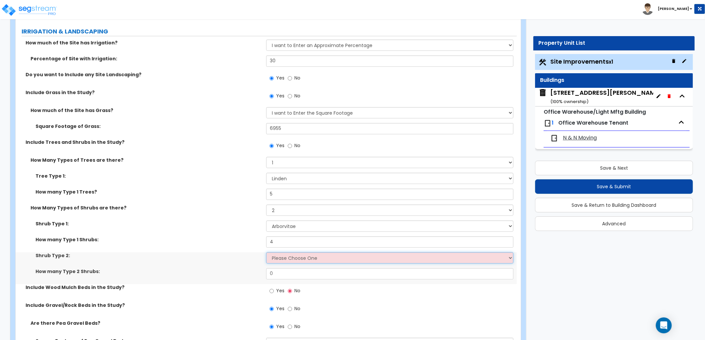
click at [282, 257] on select "Please Choose One Arborvitae Azalea Yew Boxwood Juniper Holly Cotoneaster Euony…" at bounding box center [389, 258] width 247 height 11
select select "4"
click at [266, 253] on select "Please Choose One Arborvitae Azalea Yew Boxwood Juniper Holly Cotoneaster Euony…" at bounding box center [389, 258] width 247 height 11
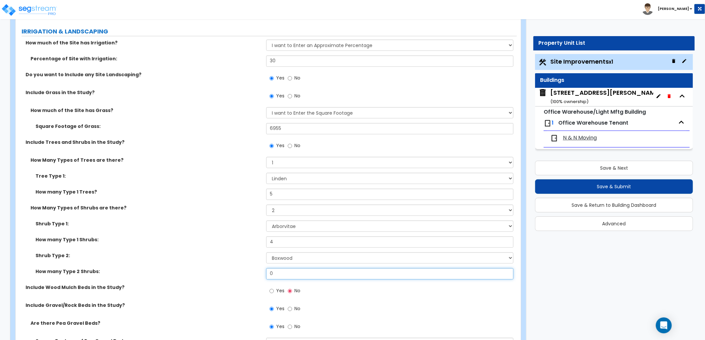
drag, startPoint x: 276, startPoint y: 273, endPoint x: 255, endPoint y: 276, distance: 21.7
click at [254, 276] on div "How many Type 2 Shrubs: 0" at bounding box center [266, 276] width 501 height 16
click at [277, 244] on input "4" at bounding box center [389, 242] width 247 height 11
click at [260, 275] on div "How many Type 2 Shrubs: 0" at bounding box center [266, 276] width 501 height 16
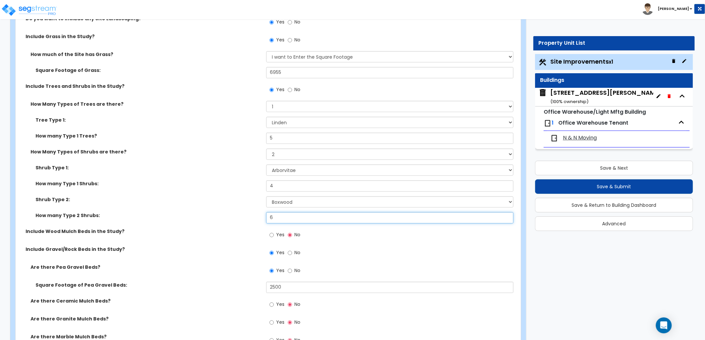
scroll to position [1143, 0]
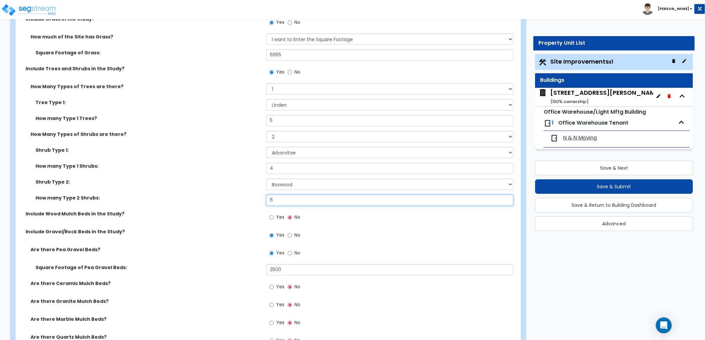
type input "6"
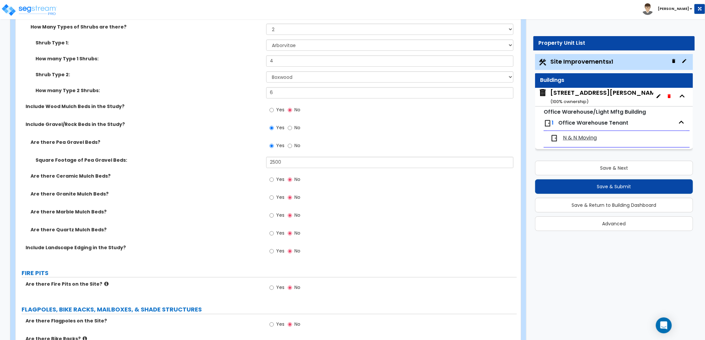
scroll to position [1249, 0]
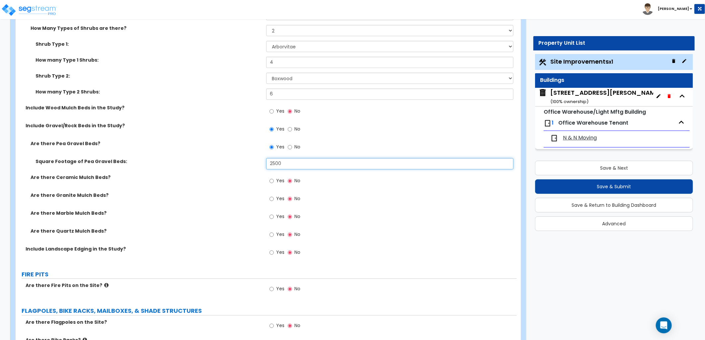
drag, startPoint x: 282, startPoint y: 165, endPoint x: 260, endPoint y: 165, distance: 22.6
click at [260, 165] on div "Square Footage of Pea Gravel Beds: 2500" at bounding box center [266, 166] width 501 height 16
type input "1,500"
click at [351, 204] on div "Yes No" at bounding box center [391, 201] width 251 height 18
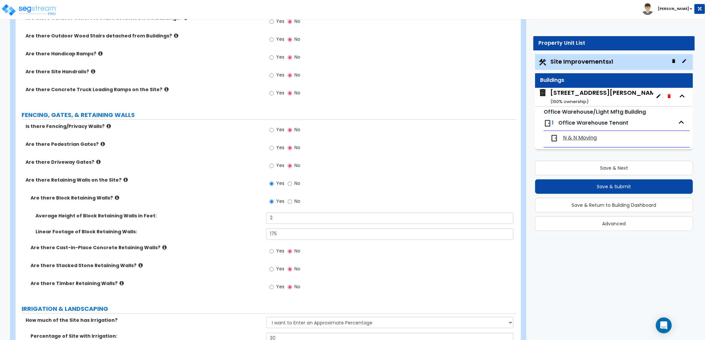
scroll to position [807, 0]
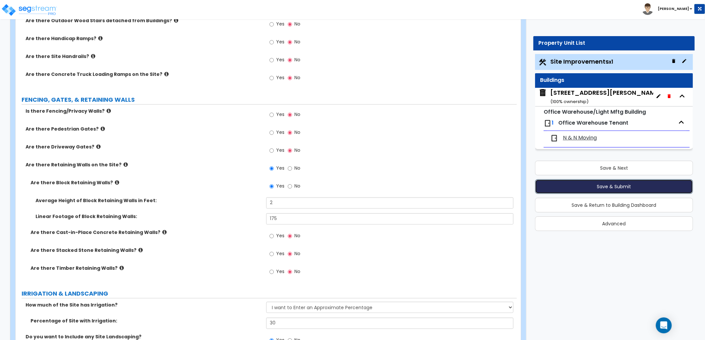
click at [609, 187] on button "Save & Submit" at bounding box center [614, 187] width 158 height 15
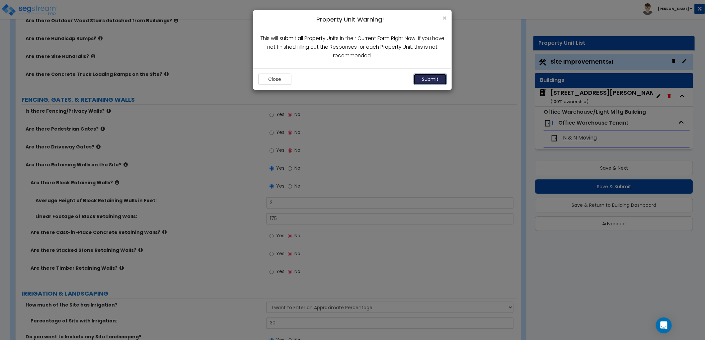
click at [426, 78] on button "Submit" at bounding box center [430, 79] width 33 height 11
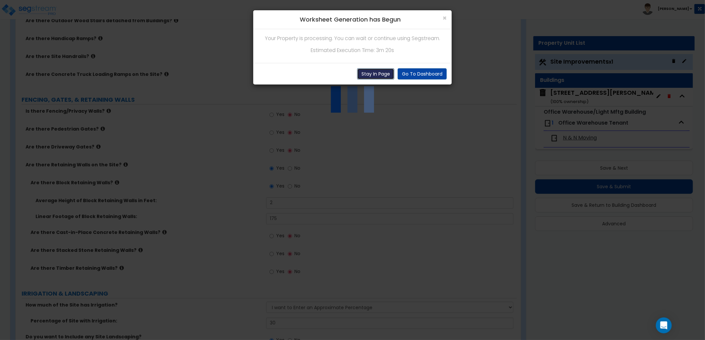
click at [377, 72] on button "Stay In Page" at bounding box center [375, 73] width 37 height 11
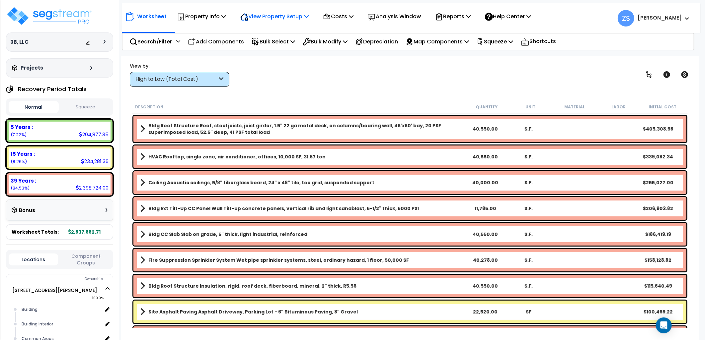
click at [308, 13] on p "View Property Setup" at bounding box center [274, 16] width 68 height 9
click at [284, 32] on link "Building Setup" at bounding box center [270, 31] width 66 height 13
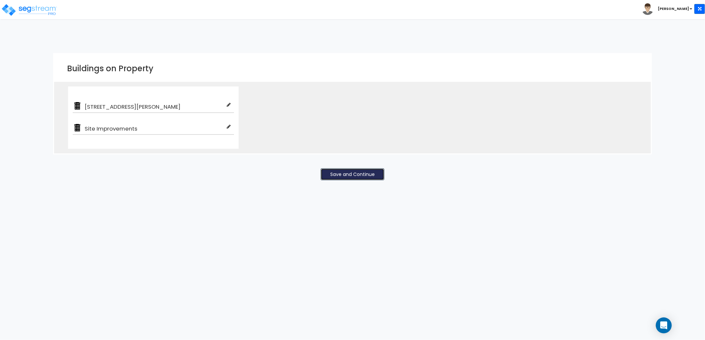
drag, startPoint x: 360, startPoint y: 174, endPoint x: 364, endPoint y: 171, distance: 4.3
click at [359, 174] on button "Save and Continue" at bounding box center [353, 175] width 64 height 12
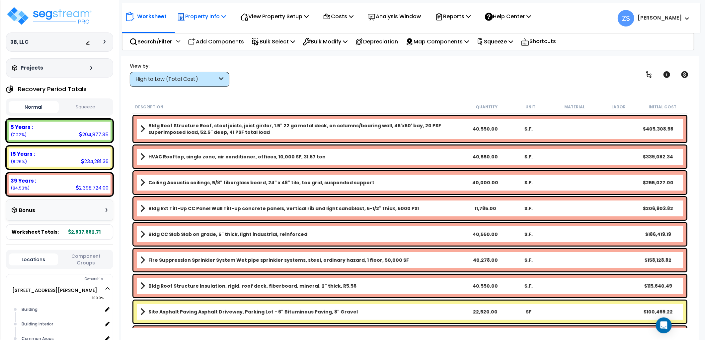
click at [221, 20] on p "Property Info" at bounding box center [201, 16] width 49 height 9
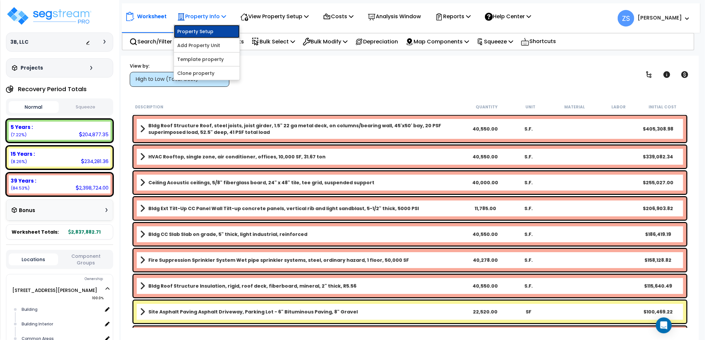
click at [219, 29] on link "Property Setup" at bounding box center [207, 31] width 66 height 13
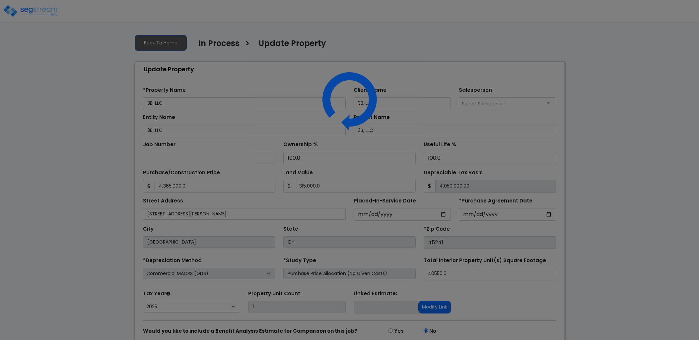
select select "2025"
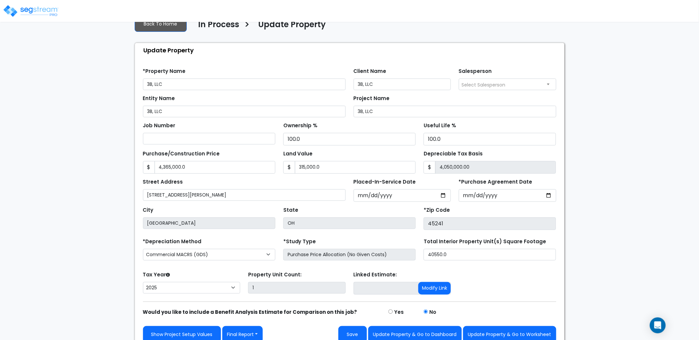
scroll to position [28, 0]
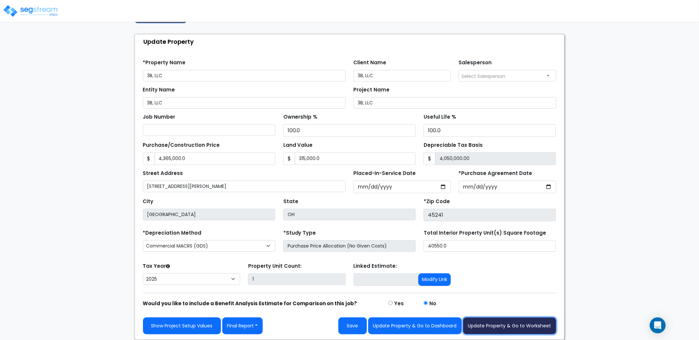
click at [495, 326] on button "Update Property & Go to Worksheet" at bounding box center [509, 326] width 93 height 17
type input "4365000"
type input "315000"
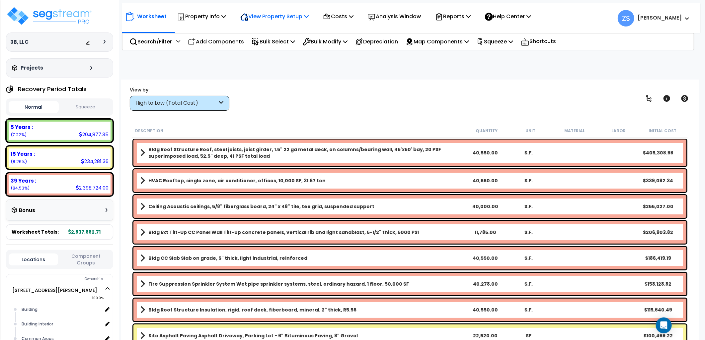
click at [308, 17] on icon at bounding box center [306, 16] width 5 height 5
click at [292, 44] on link "View Questionnaire" at bounding box center [270, 45] width 66 height 13
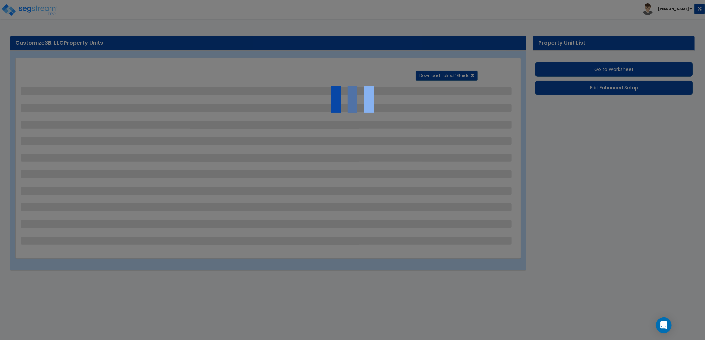
select select "2"
select select "1"
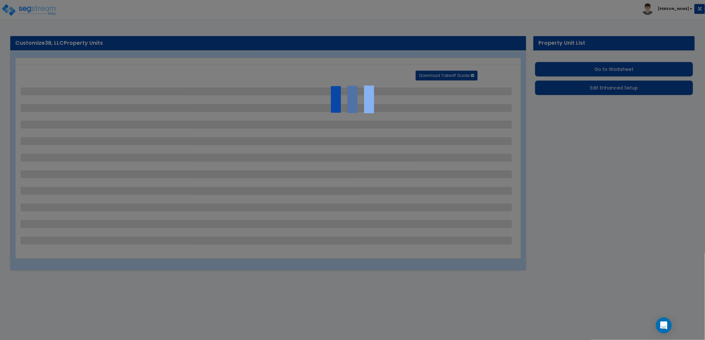
select select "2"
select select "1"
select select "2"
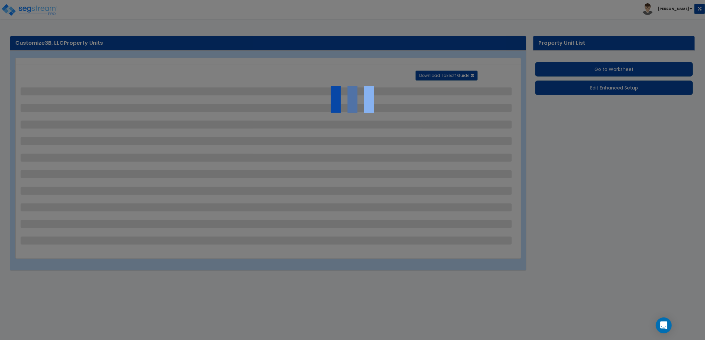
select select "1"
select select "6"
select select "2"
select select "1"
select select "4"
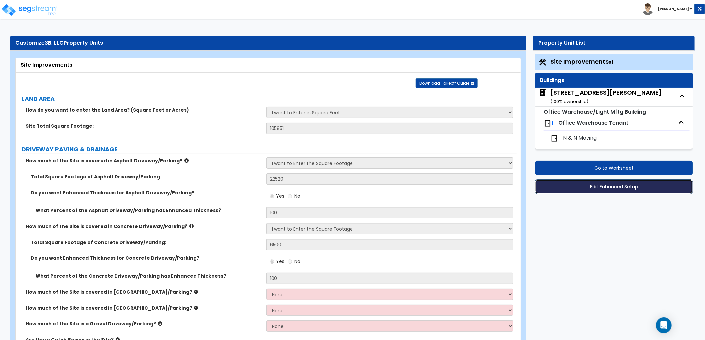
click at [594, 189] on button "Edit Enhanced Setup" at bounding box center [614, 187] width 158 height 15
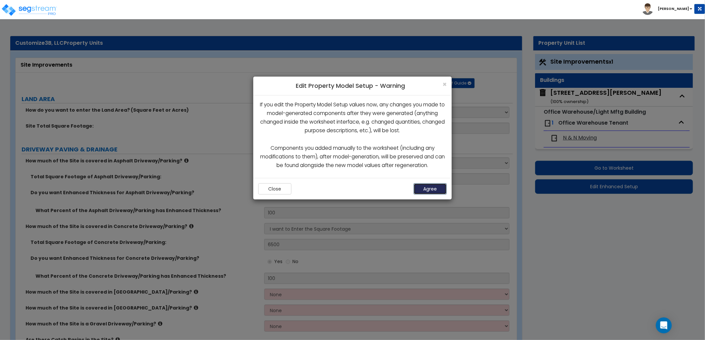
click at [423, 187] on button "Agree" at bounding box center [430, 189] width 33 height 11
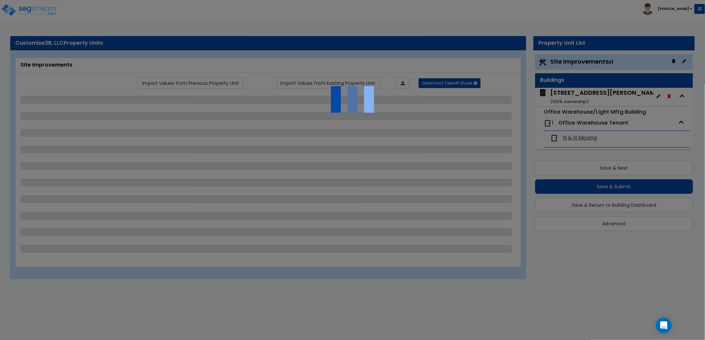
select select "2"
select select "1"
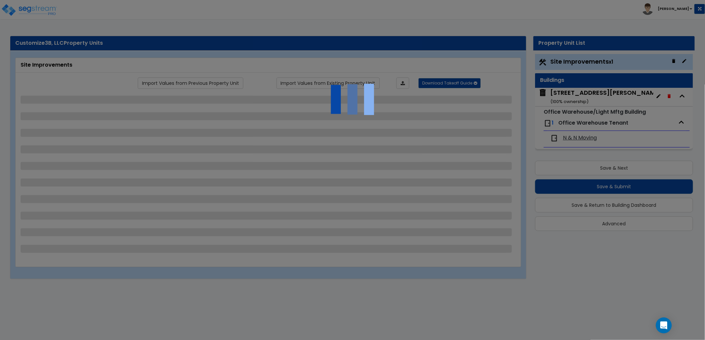
select select "2"
select select "1"
select select "2"
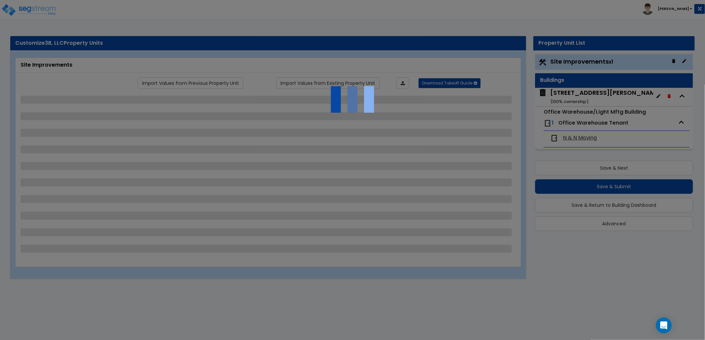
select select "1"
select select "6"
select select "2"
select select "1"
select select "4"
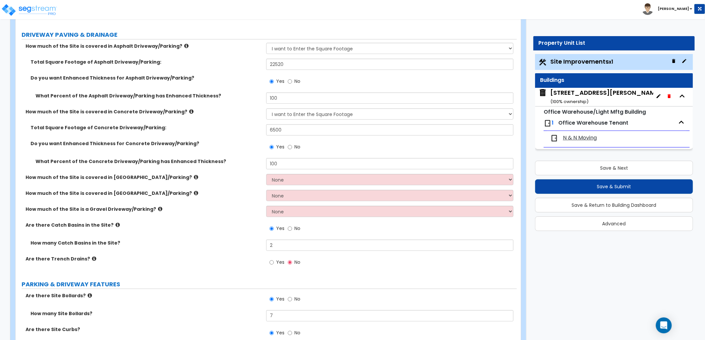
scroll to position [147, 0]
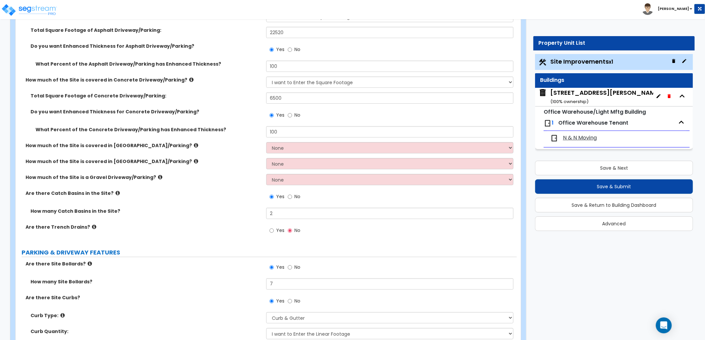
click at [92, 227] on icon at bounding box center [94, 227] width 4 height 5
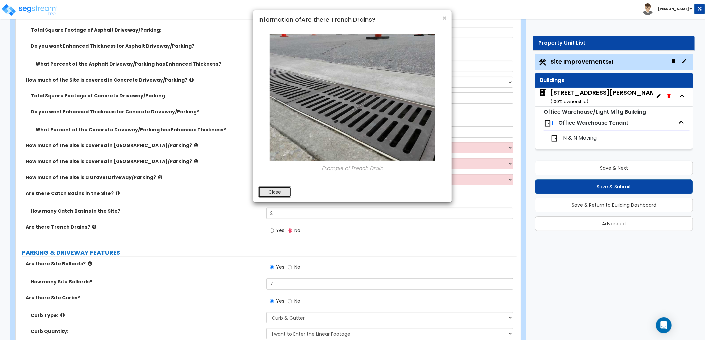
click at [269, 196] on button "Close" at bounding box center [274, 192] width 33 height 11
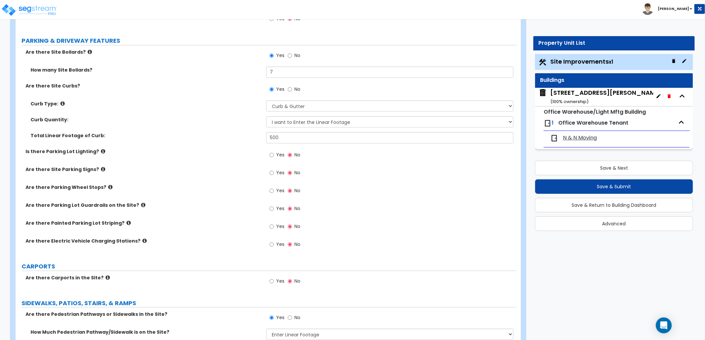
scroll to position [258, 0]
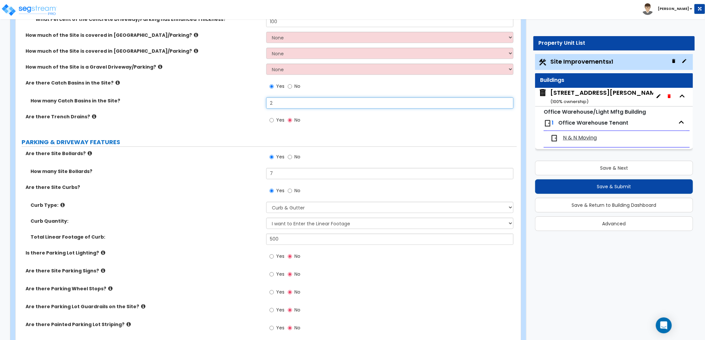
drag, startPoint x: 264, startPoint y: 103, endPoint x: 259, endPoint y: 103, distance: 4.6
click at [260, 103] on div "How many Catch Basins in the Site? 2" at bounding box center [266, 106] width 501 height 16
type input "4"
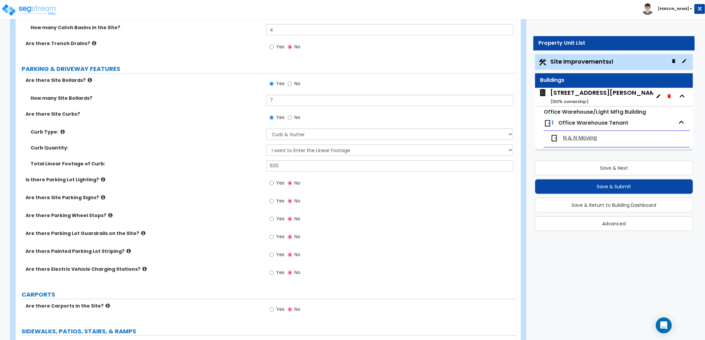
scroll to position [332, 0]
drag, startPoint x: 274, startPoint y: 100, endPoint x: 260, endPoint y: 100, distance: 13.9
click at [260, 100] on div "How many Site Bollards? 7" at bounding box center [266, 102] width 501 height 16
type input "10"
click at [359, 242] on div "Yes No" at bounding box center [391, 239] width 251 height 18
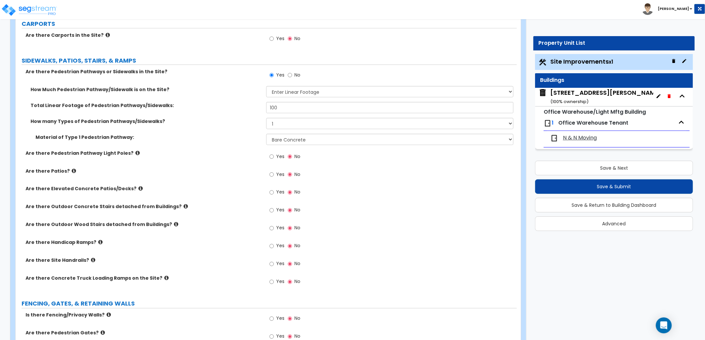
scroll to position [701, 0]
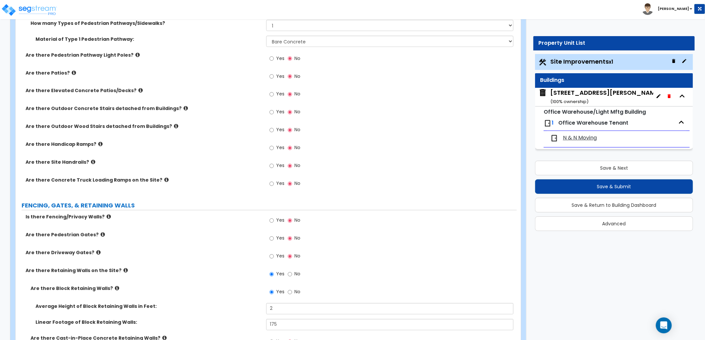
click at [584, 98] on div "3240 East Kemper Rd ( 100 % ownership)" at bounding box center [605, 97] width 111 height 17
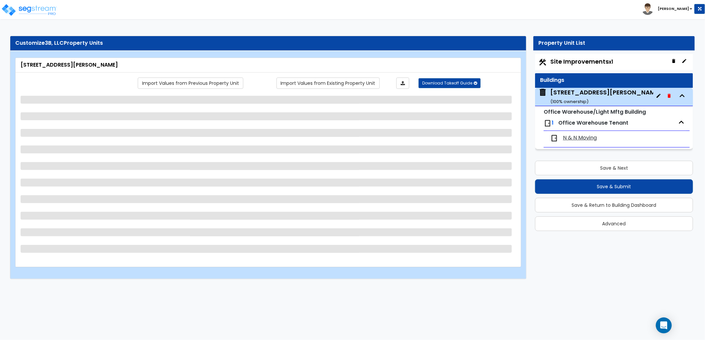
scroll to position [0, 0]
select select "2"
select select "10"
select select "11"
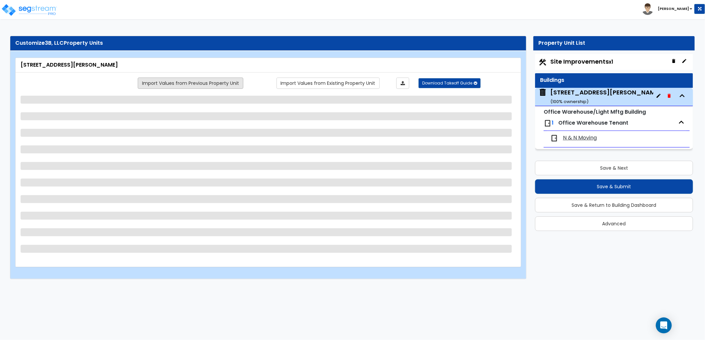
select select "2"
select select "1"
select select "3"
select select "1"
select select "4"
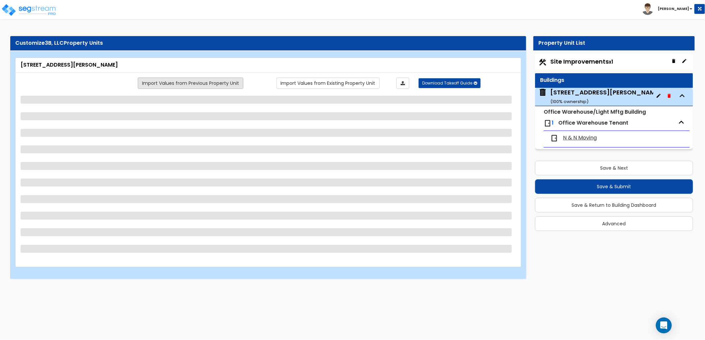
select select "1"
select select "2"
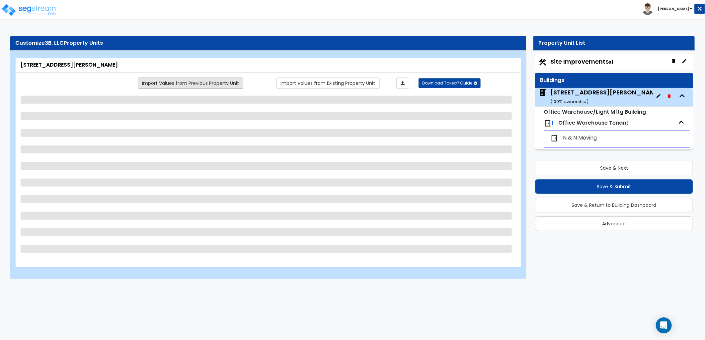
select select "1"
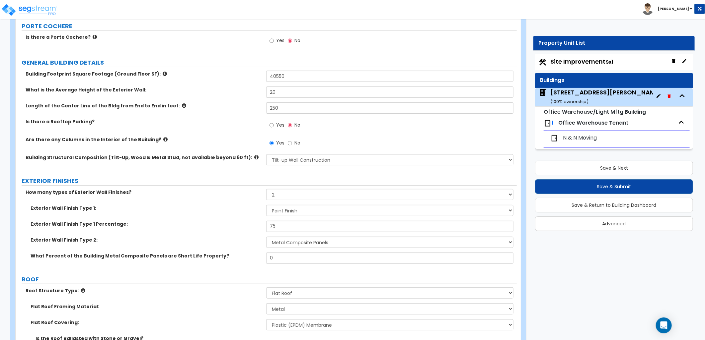
scroll to position [111, 0]
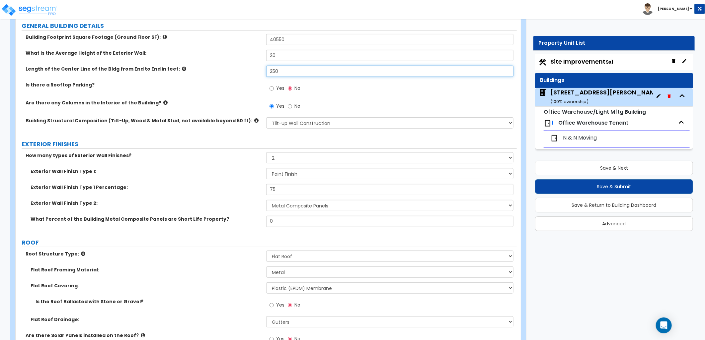
click at [275, 70] on input "250" at bounding box center [389, 71] width 247 height 11
click at [277, 69] on input "250" at bounding box center [389, 71] width 247 height 11
drag, startPoint x: 279, startPoint y: 70, endPoint x: 258, endPoint y: 72, distance: 21.7
click at [258, 72] on div "Length of the Center Line of the Bldg from End to End in feet: 250" at bounding box center [266, 74] width 501 height 16
type input "260"
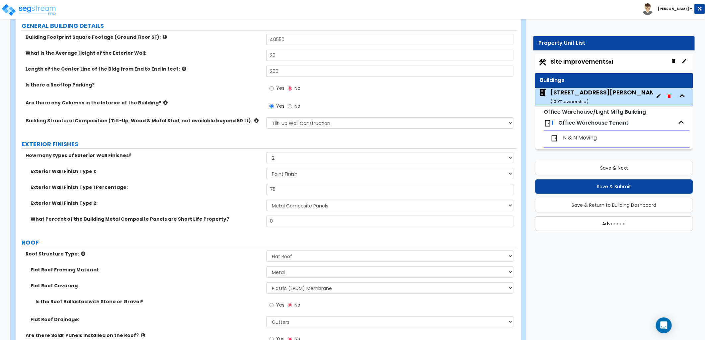
click at [200, 95] on div "Is there a Rooftop Parking? Yes No" at bounding box center [266, 91] width 501 height 18
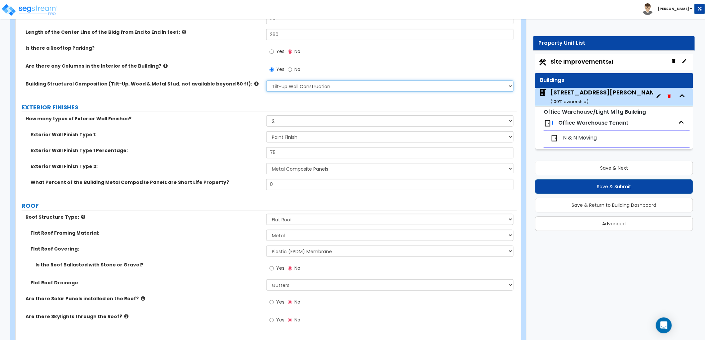
click at [327, 88] on select "Please Choose One Pre-Engineered Metal Building Tilt-up Wall Construction Reinf…" at bounding box center [389, 86] width 247 height 11
select select "6"
click at [266, 81] on select "Please Choose One Pre-Engineered Metal Building Tilt-up Wall Construction Reinf…" at bounding box center [389, 86] width 247 height 11
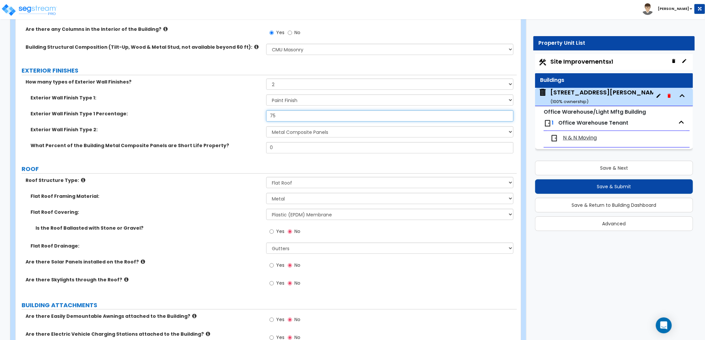
click at [288, 117] on input "75" at bounding box center [389, 116] width 247 height 11
drag, startPoint x: 245, startPoint y: 116, endPoint x: 241, endPoint y: 116, distance: 4.0
click at [241, 116] on div "Exterior Wall Finish Type 1 Percentage: 75" at bounding box center [266, 119] width 501 height 16
type input "70"
click at [579, 61] on span "Site Improvements x1" at bounding box center [581, 61] width 63 height 8
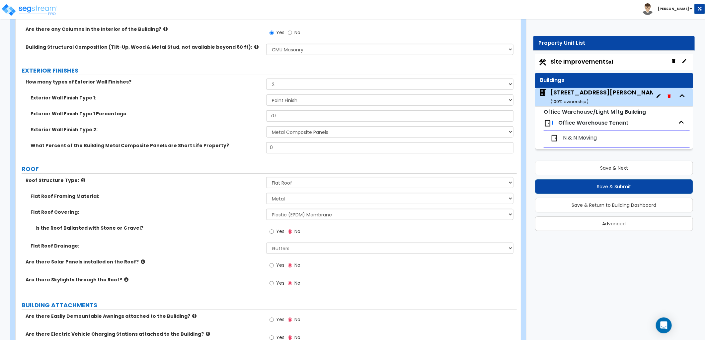
scroll to position [0, 0]
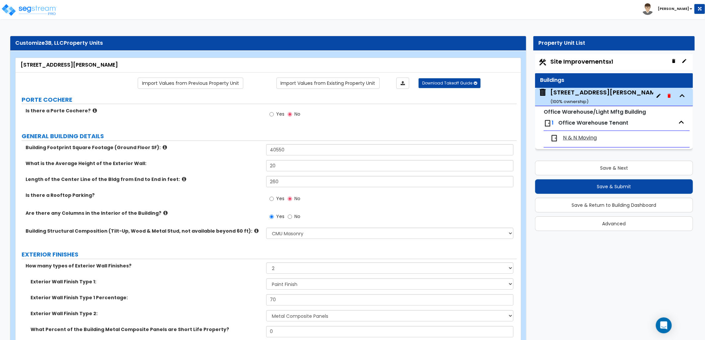
select select "2"
select select "1"
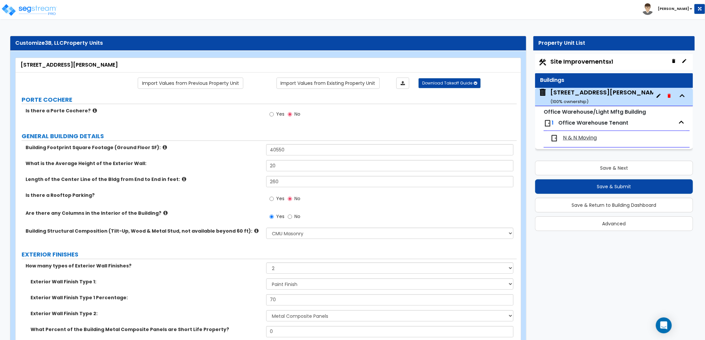
select select "2"
select select "1"
select select "2"
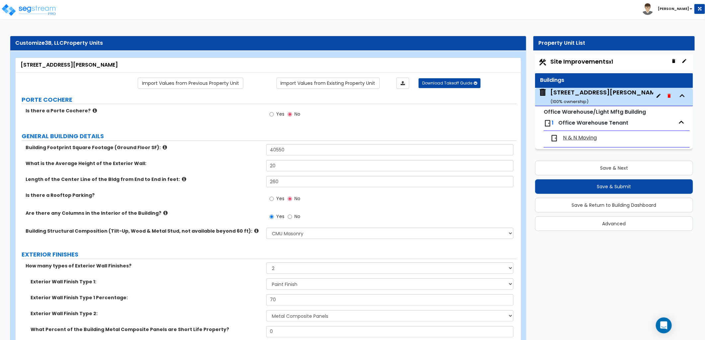
select select "1"
select select "6"
select select "2"
select select "1"
select select "4"
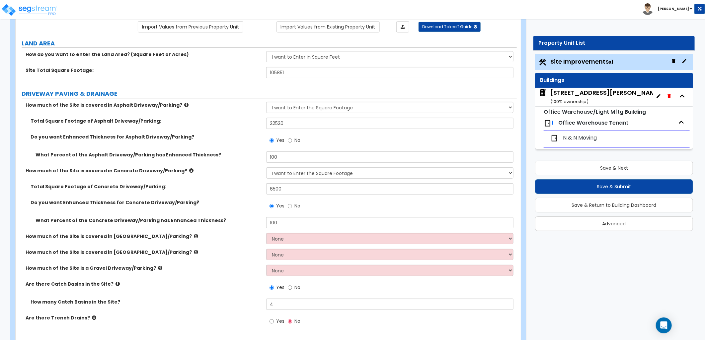
scroll to position [74, 0]
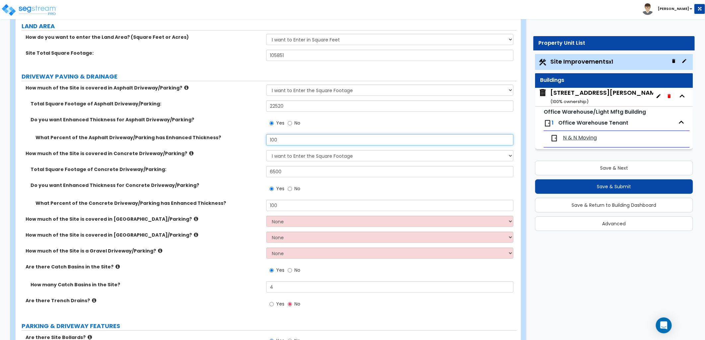
drag, startPoint x: 277, startPoint y: 138, endPoint x: 257, endPoint y: 137, distance: 20.0
click at [257, 137] on div "What Percent of the Asphalt Driveway/Parking has Enhanced Thickness? 100" at bounding box center [266, 142] width 501 height 16
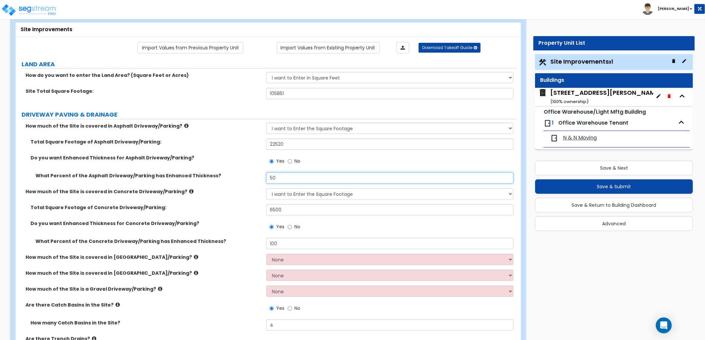
scroll to position [0, 0]
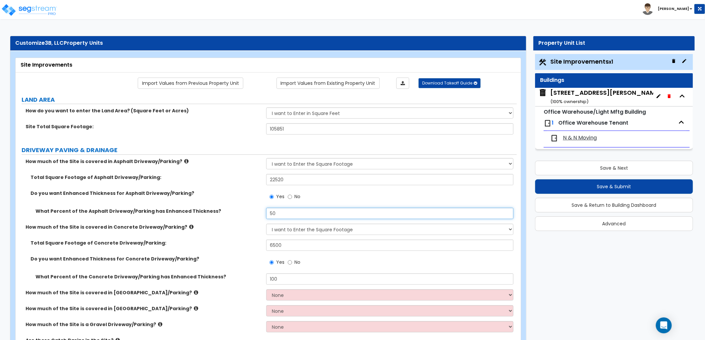
type input "50"
drag, startPoint x: 286, startPoint y: 181, endPoint x: 232, endPoint y: 184, distance: 53.5
click at [232, 184] on div "Total Square Footage of Asphalt Driveway/Parking: 22520" at bounding box center [266, 182] width 501 height 16
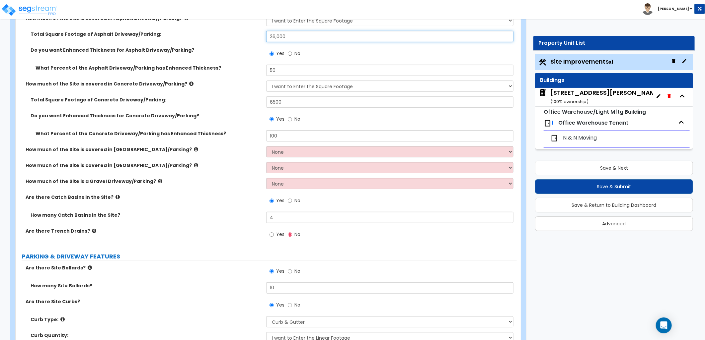
scroll to position [147, 0]
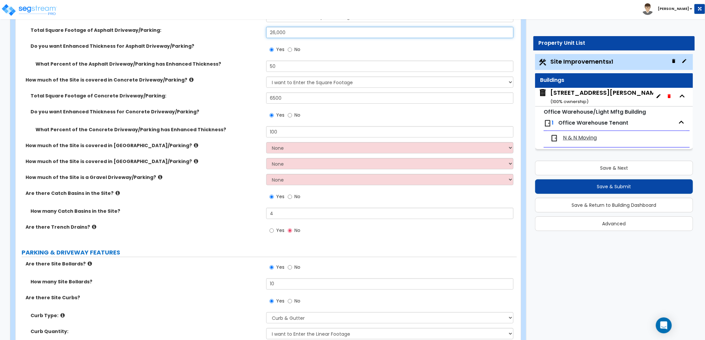
type input "26,000"
click at [346, 112] on div "Yes No" at bounding box center [391, 118] width 251 height 18
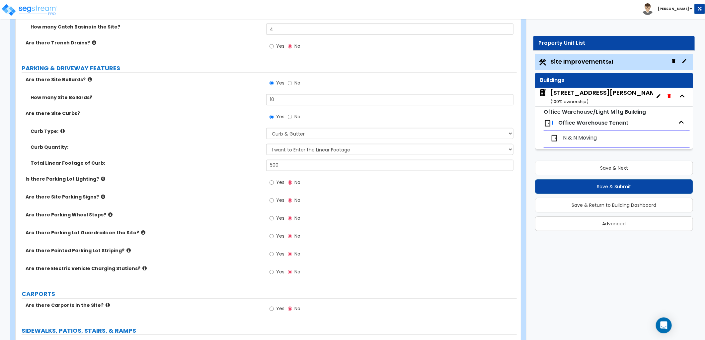
scroll to position [369, 0]
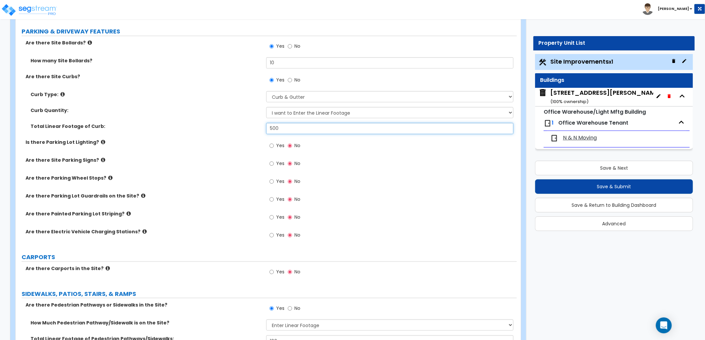
drag, startPoint x: 281, startPoint y: 129, endPoint x: 254, endPoint y: 129, distance: 27.6
click at [254, 129] on div "Total Linear Footage of Curb: 500" at bounding box center [266, 131] width 501 height 16
type input "750"
click at [408, 176] on div "Yes No" at bounding box center [391, 184] width 251 height 18
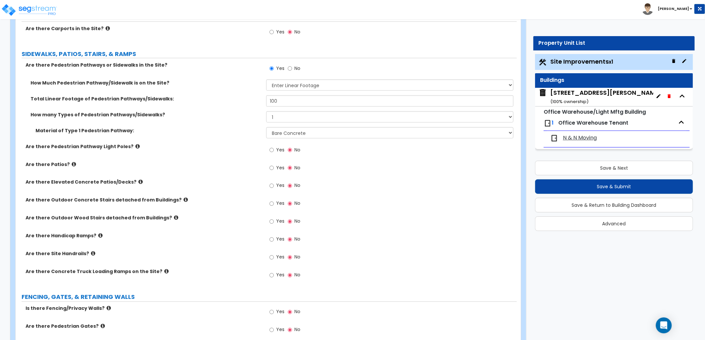
scroll to position [627, 0]
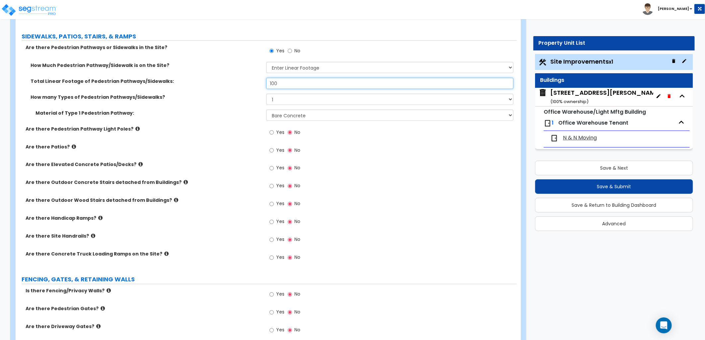
drag, startPoint x: 290, startPoint y: 84, endPoint x: 254, endPoint y: 88, distance: 36.4
click at [254, 88] on div "Total Linear Footage of Pedestrian Pathways/Sidewalks: 100" at bounding box center [266, 86] width 501 height 16
type input "150"
click at [212, 111] on label "Material of Type 1 Pedestrian Pathway:" at bounding box center [149, 113] width 226 height 7
click at [98, 217] on icon at bounding box center [100, 218] width 4 height 5
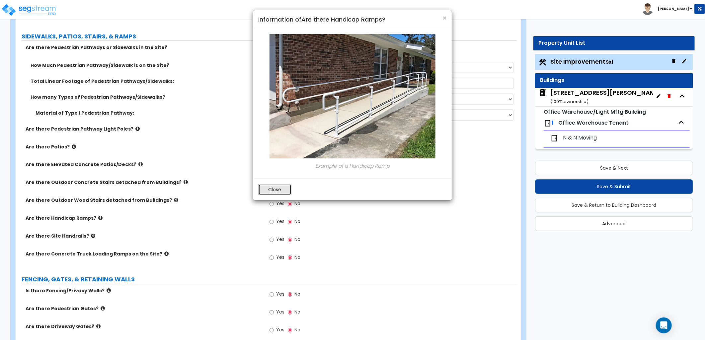
click at [274, 187] on button "Close" at bounding box center [274, 189] width 33 height 11
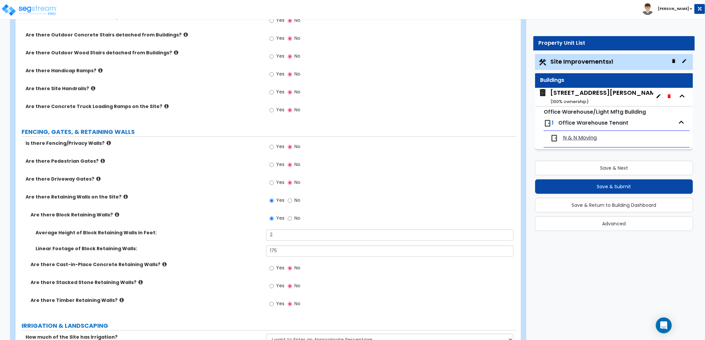
scroll to position [811, 0]
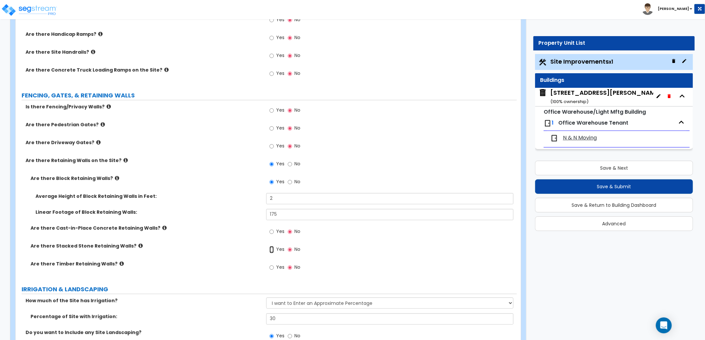
click at [273, 249] on input "Yes" at bounding box center [271, 249] width 4 height 7
radio input "true"
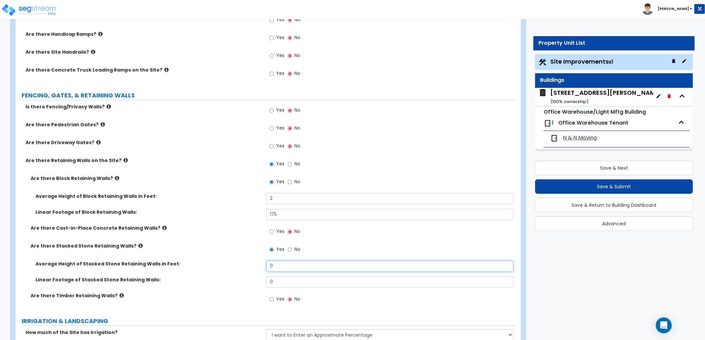
click at [259, 269] on div "Average Height of Stacked Stone Retaining Walls in Feet: 0" at bounding box center [266, 269] width 501 height 16
type input "1"
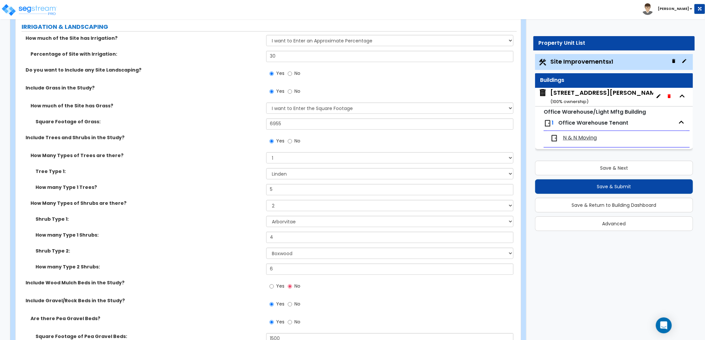
scroll to position [1106, 0]
type input "100"
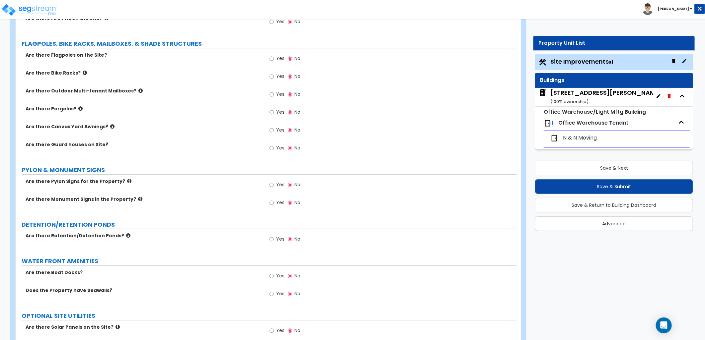
scroll to position [1650, 0]
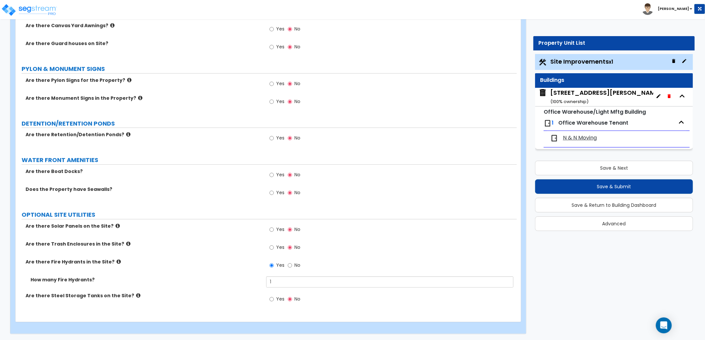
click at [570, 95] on div "3240 East Kemper Rd ( 100 % ownership)" at bounding box center [605, 97] width 111 height 17
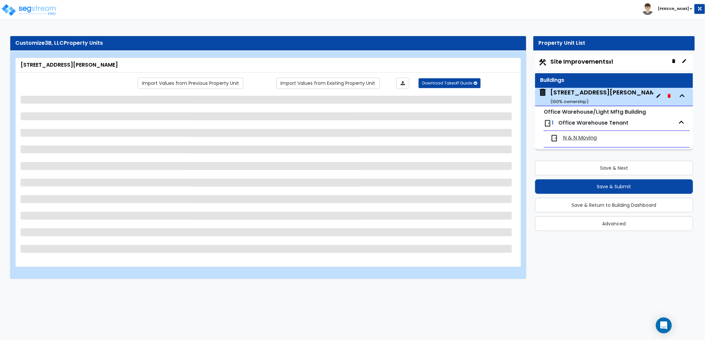
scroll to position [0, 0]
select select "6"
select select "2"
select select "10"
select select "11"
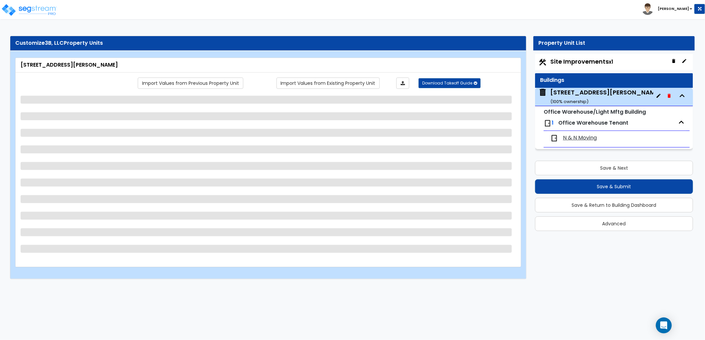
select select "2"
select select "1"
select select "3"
select select "1"
select select "4"
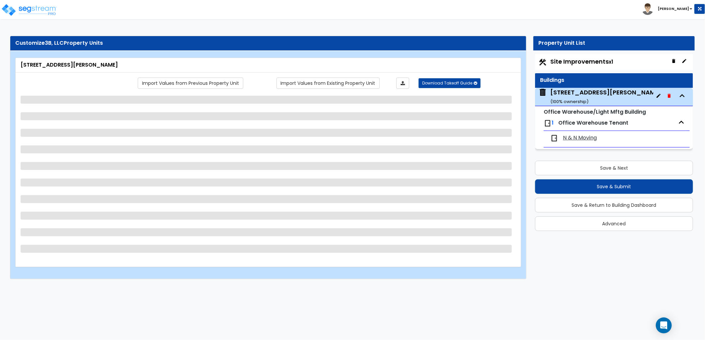
select select "1"
select select "2"
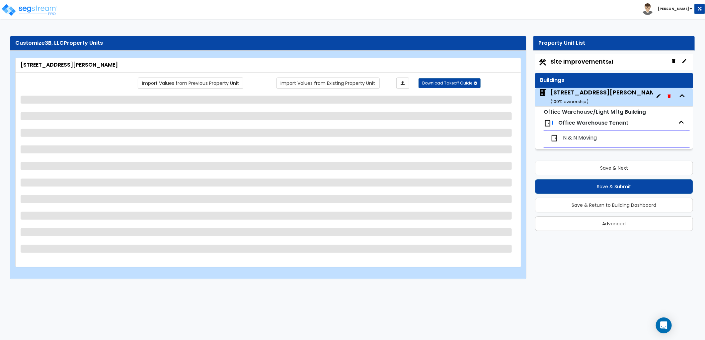
select select "1"
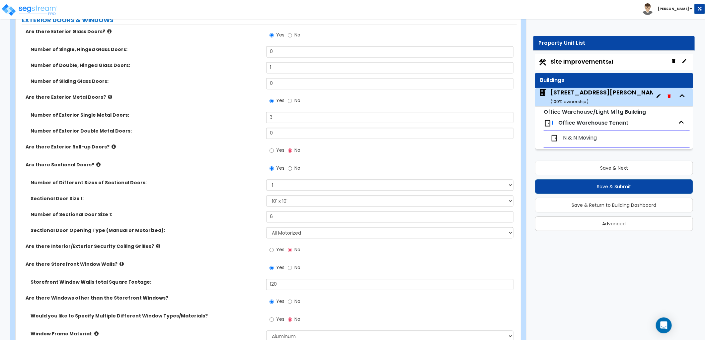
scroll to position [774, 0]
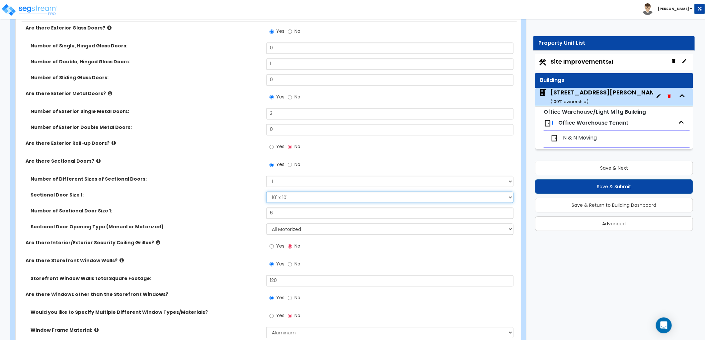
click at [288, 199] on select "Please Choose One 8' x 8' 10' x 10' 12' x 12' 20' x 14'" at bounding box center [389, 197] width 247 height 11
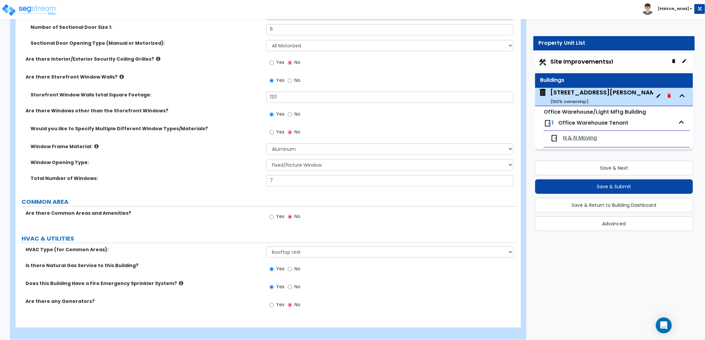
scroll to position [964, 0]
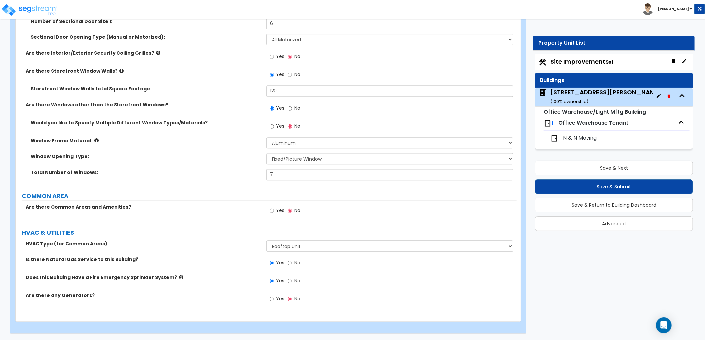
click at [571, 137] on span "N & N Moving" at bounding box center [580, 138] width 34 height 8
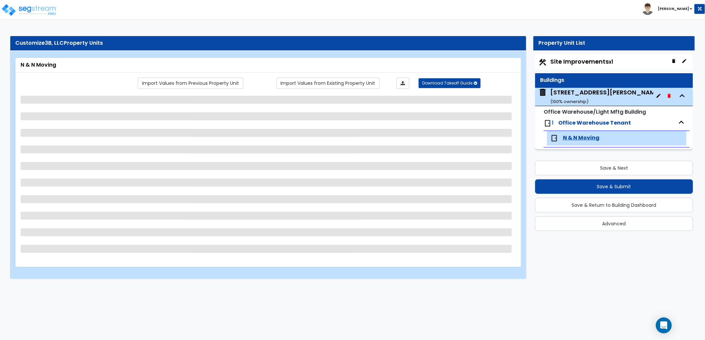
select select "1"
select select "2"
select select "1"
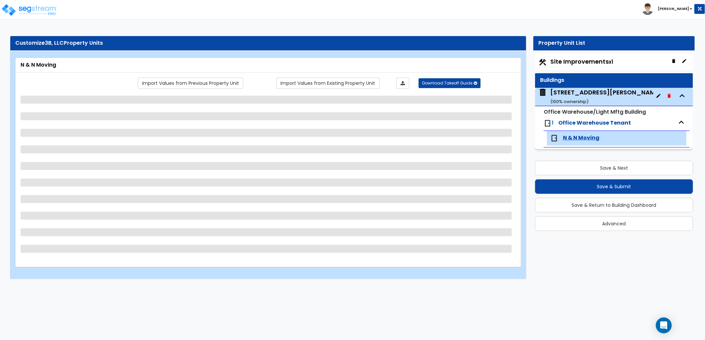
select select "2"
select select "5"
select select "1"
select select "4"
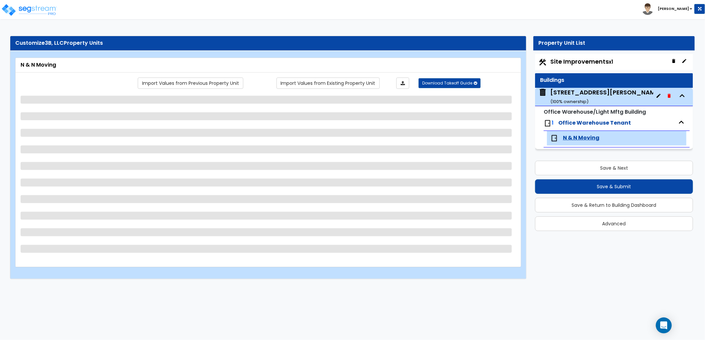
select select "1"
select select "4"
select select "1"
select select "3"
select select "2"
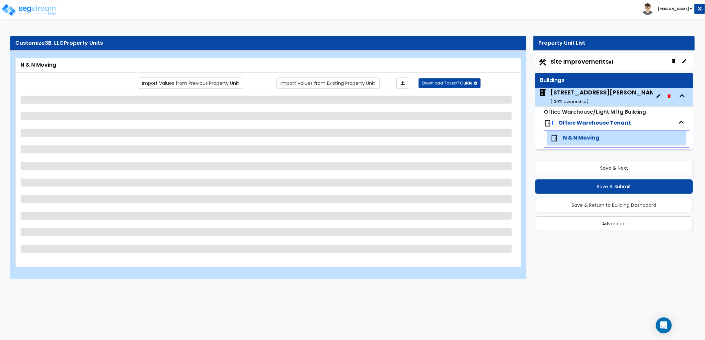
select select "1"
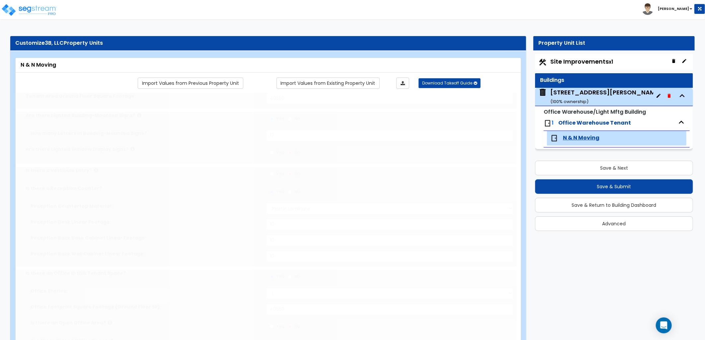
radio input "true"
type input "1"
type input "200"
select select "2"
type input "10"
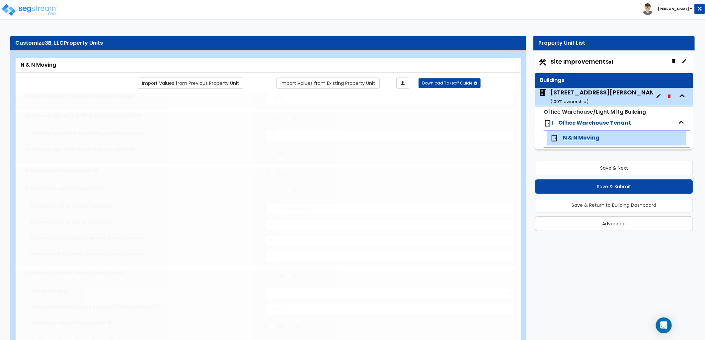
type input "10"
type input "1"
select select "2"
select select "1"
type input "1"
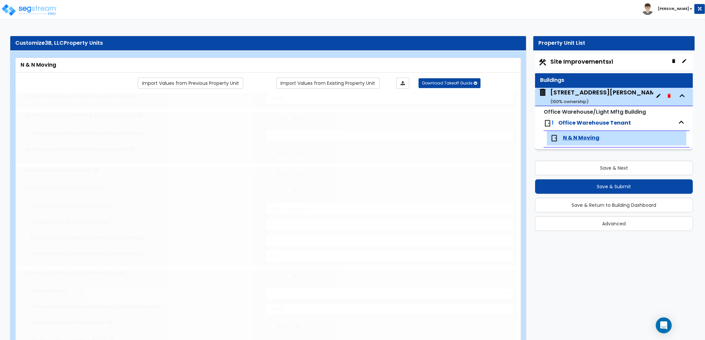
radio input "true"
type input "1"
radio input "true"
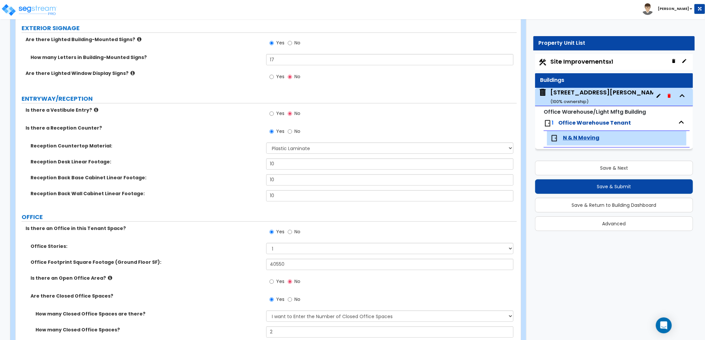
scroll to position [111, 0]
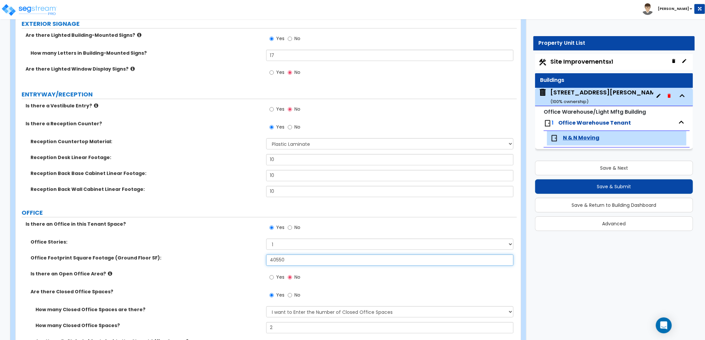
drag, startPoint x: 282, startPoint y: 261, endPoint x: 248, endPoint y: 257, distance: 34.7
click at [247, 257] on div "Office Footprint Square Footage (Ground Floor SF): 40550" at bounding box center [266, 263] width 501 height 16
type input "1,650"
click at [231, 280] on div "Is there an Open Office Area? Yes No" at bounding box center [266, 280] width 501 height 18
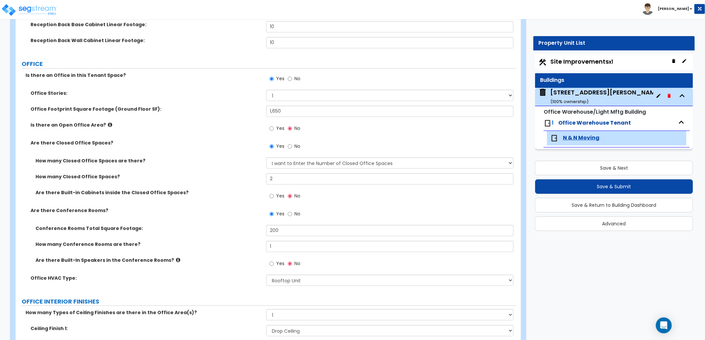
scroll to position [258, 0]
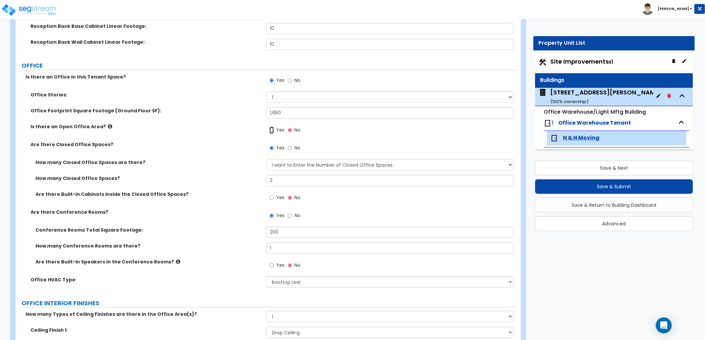
click at [272, 130] on input "Yes" at bounding box center [271, 130] width 4 height 7
radio input "true"
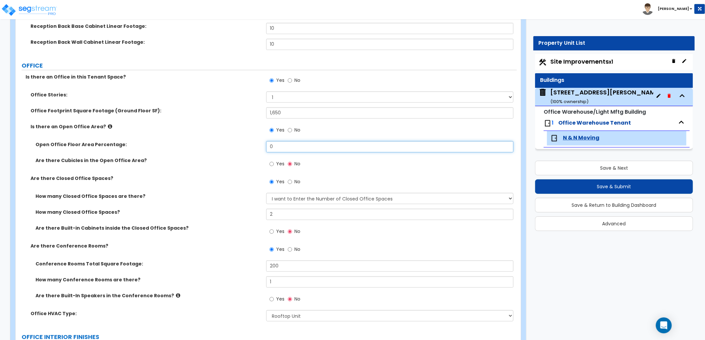
drag, startPoint x: 274, startPoint y: 146, endPoint x: 254, endPoint y: 147, distance: 20.3
click at [252, 147] on div "Open Office Floor Area Percentage: 0" at bounding box center [266, 149] width 501 height 16
click at [368, 166] on div "Yes No" at bounding box center [391, 166] width 251 height 18
click at [257, 144] on div "Open Office Floor Area Percentage: 30" at bounding box center [266, 149] width 501 height 16
type input "25"
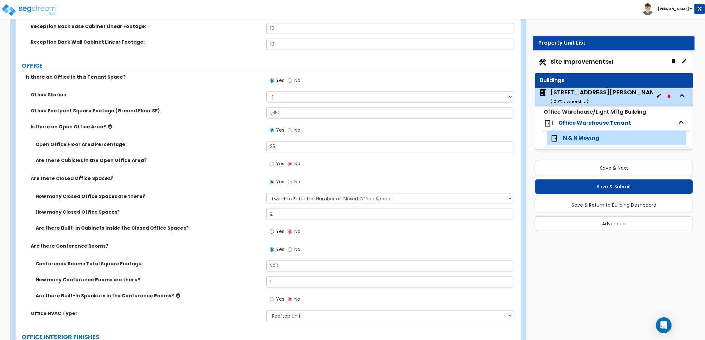
click at [395, 172] on div "Yes No" at bounding box center [391, 166] width 251 height 18
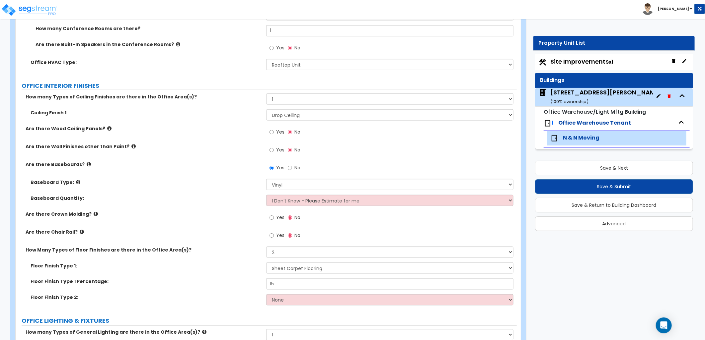
scroll to position [553, 0]
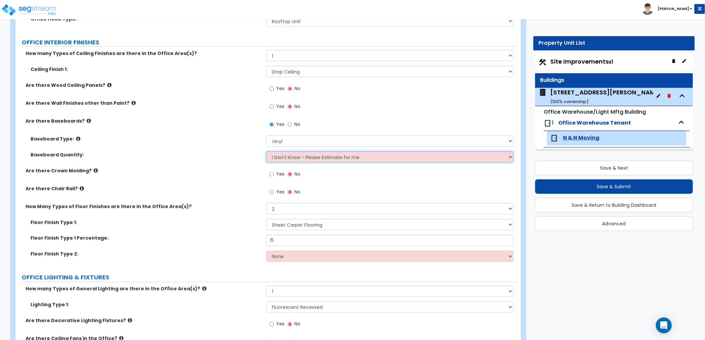
click at [339, 161] on select "I Don’t Know - Please Estimate for me I want to Enter the Linear Footage" at bounding box center [389, 157] width 247 height 11
select select "1"
click at [266, 152] on select "I Don’t Know - Please Estimate for me I want to Enter the Linear Footage" at bounding box center [389, 157] width 247 height 11
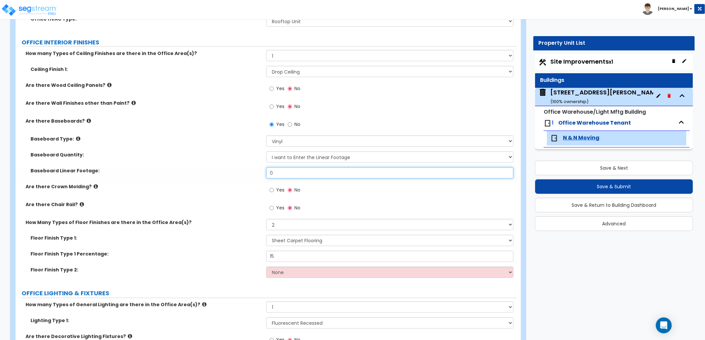
drag, startPoint x: 263, startPoint y: 175, endPoint x: 244, endPoint y: 175, distance: 19.3
click at [244, 175] on div "Baseboard Linear Footage: 0" at bounding box center [266, 176] width 501 height 16
click at [251, 170] on div "Baseboard Linear Footage: 0" at bounding box center [266, 176] width 501 height 16
type input "450"
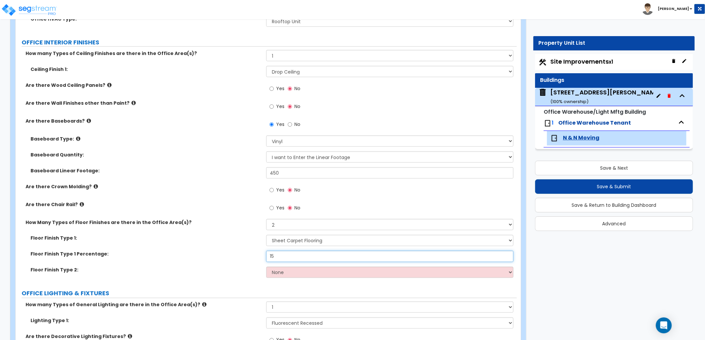
drag, startPoint x: 287, startPoint y: 257, endPoint x: 247, endPoint y: 257, distance: 40.2
click at [247, 257] on div "Floor Finish Type 1 Percentage: 15" at bounding box center [266, 259] width 501 height 16
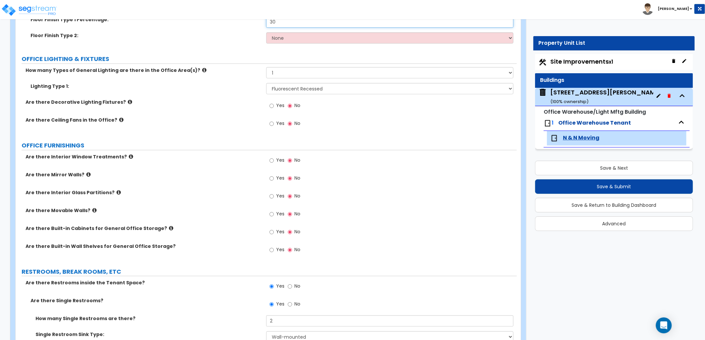
scroll to position [774, 0]
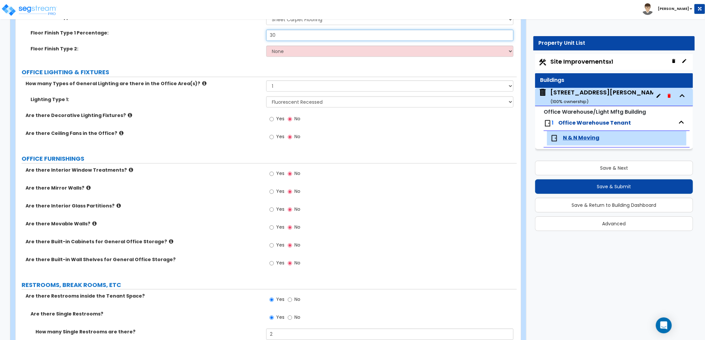
type input "30"
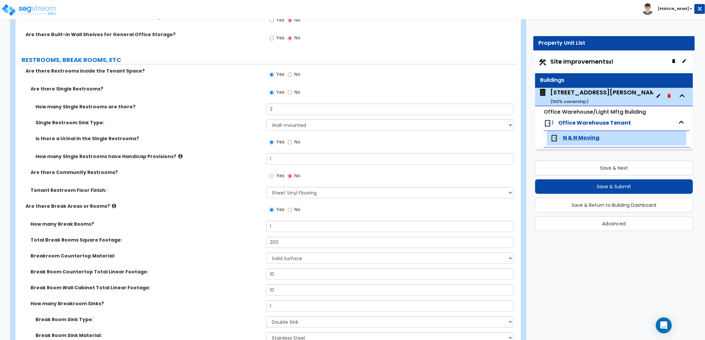
scroll to position [996, 0]
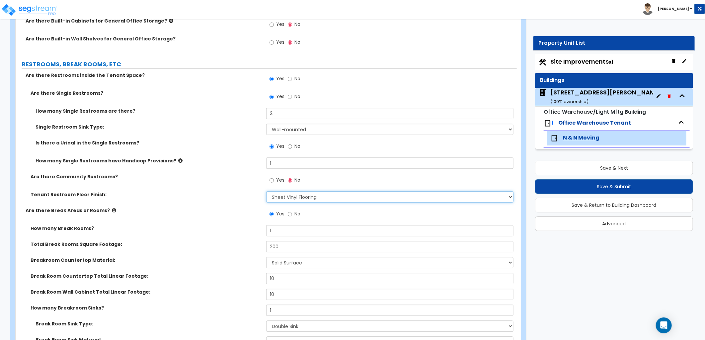
click at [340, 196] on select "None Tile Flooring Resilient Laminate Flooring VCT Flooring Sheet Vinyl Flooring" at bounding box center [389, 196] width 247 height 11
click at [266, 191] on select "None Tile Flooring Resilient Laminate Flooring VCT Flooring Sheet Vinyl Flooring" at bounding box center [389, 196] width 247 height 11
click at [358, 216] on div "Yes No" at bounding box center [391, 216] width 251 height 18
click at [339, 198] on select "None Tile Flooring Resilient Laminate Flooring VCT Flooring Sheet Vinyl Flooring" at bounding box center [389, 196] width 247 height 11
select select "0"
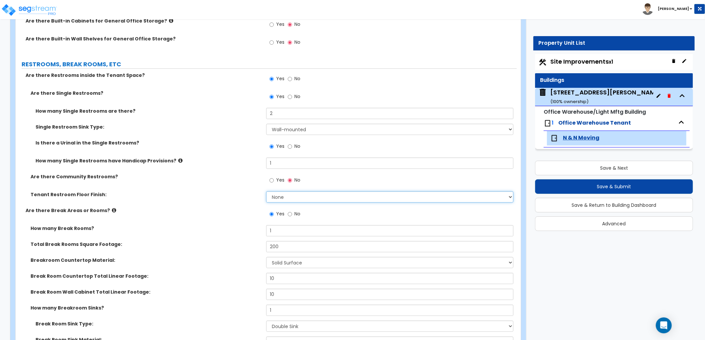
click at [266, 191] on select "None Tile Flooring Resilient Laminate Flooring VCT Flooring Sheet Vinyl Flooring" at bounding box center [389, 196] width 247 height 11
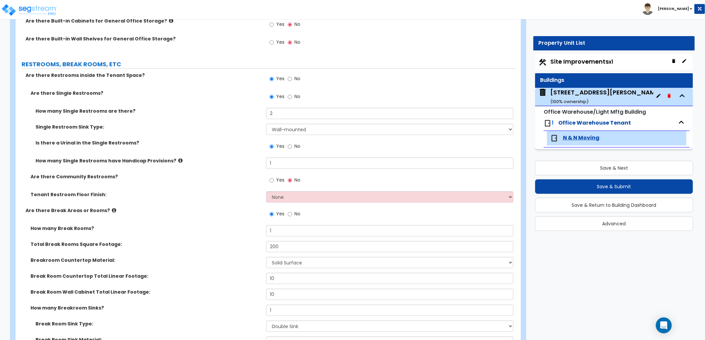
click at [340, 210] on div "Yes No" at bounding box center [391, 216] width 251 height 18
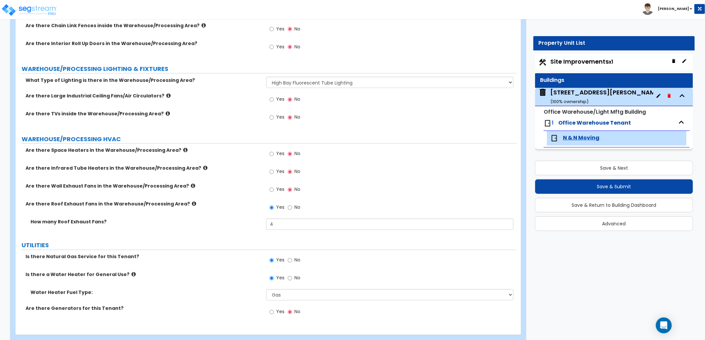
scroll to position [2299, 0]
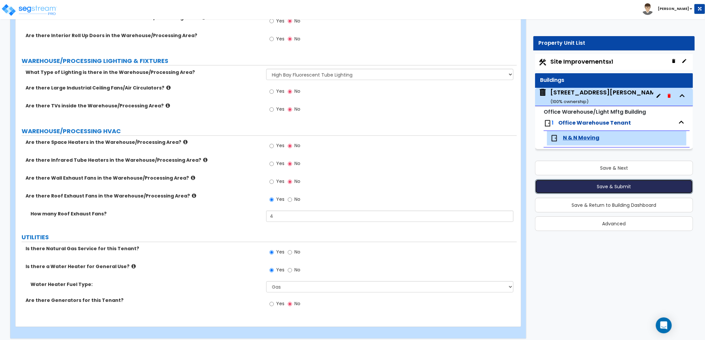
click at [592, 188] on button "Save & Submit" at bounding box center [614, 187] width 158 height 15
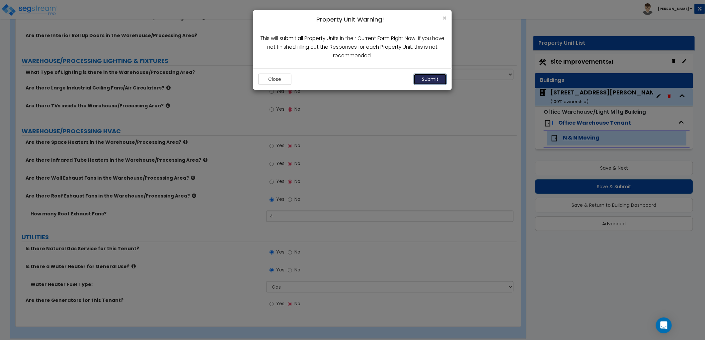
click at [431, 78] on button "Submit" at bounding box center [430, 79] width 33 height 11
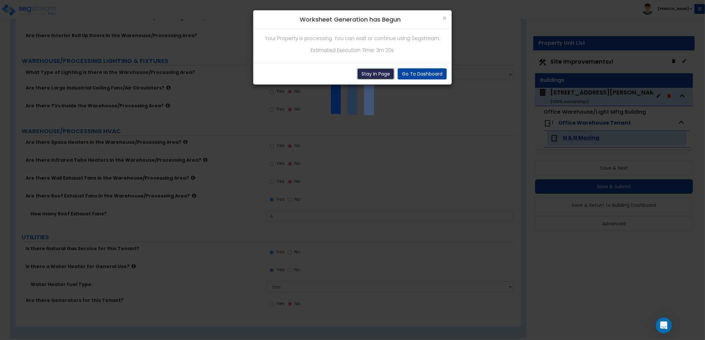
click at [374, 71] on button "Stay In Page" at bounding box center [375, 73] width 37 height 11
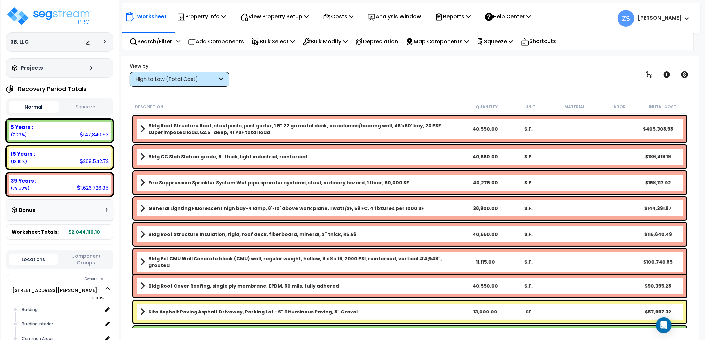
scroll to position [29, 0]
click at [160, 82] on div "High to Low (Total Cost)" at bounding box center [176, 80] width 82 height 8
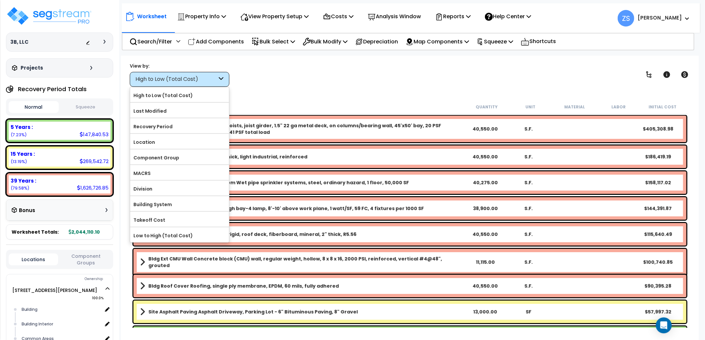
click at [371, 79] on div "View by: High to Low (Total Cost) High to Low (Total Cost)" at bounding box center [409, 74] width 565 height 25
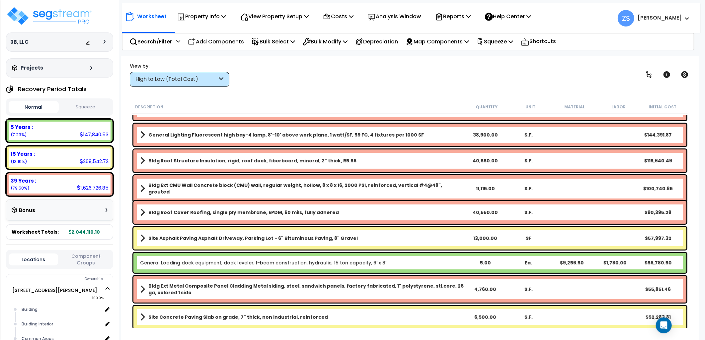
scroll to position [111, 0]
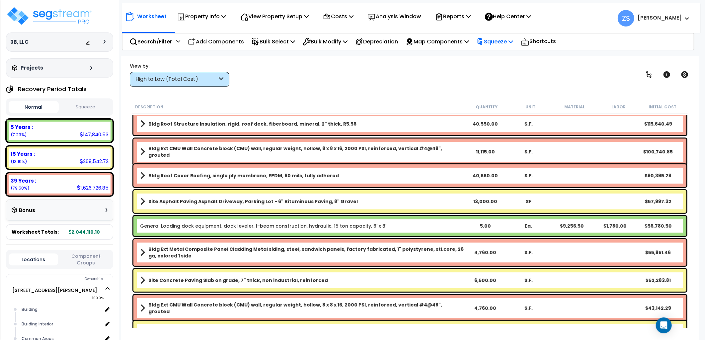
click at [504, 37] on p "Squeeze" at bounding box center [495, 41] width 37 height 9
click at [504, 55] on link "Squeeze" at bounding box center [506, 56] width 66 height 13
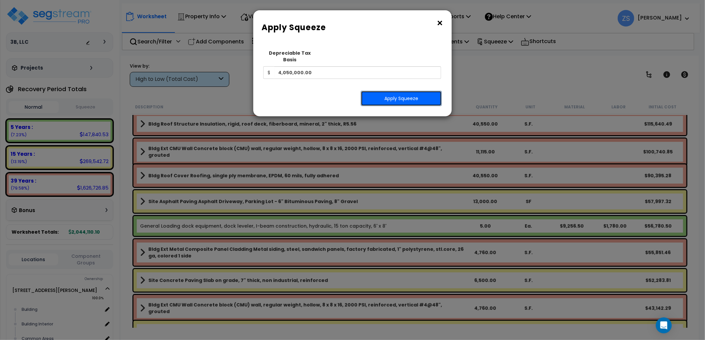
click at [413, 93] on button "Apply Squeeze" at bounding box center [401, 98] width 81 height 15
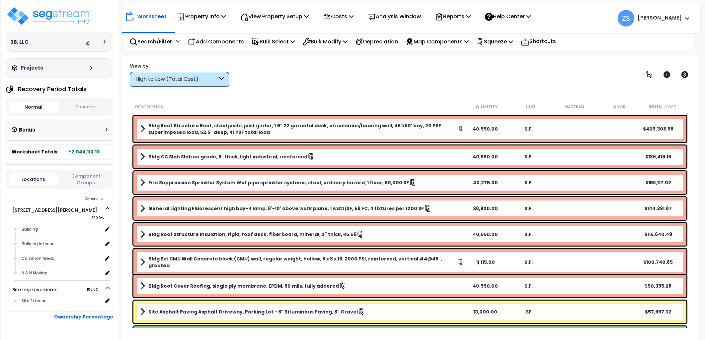
scroll to position [29, 0]
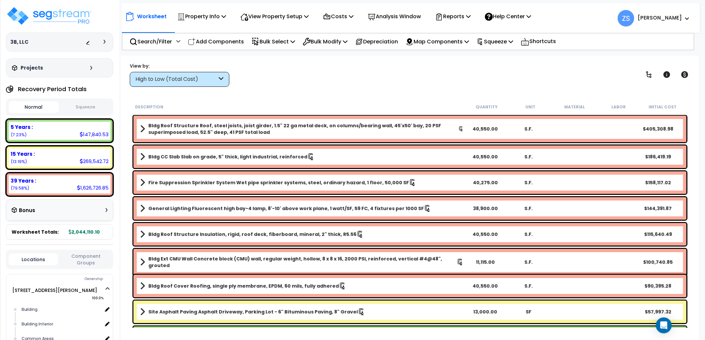
click at [86, 106] on button "Squeeze" at bounding box center [85, 108] width 50 height 12
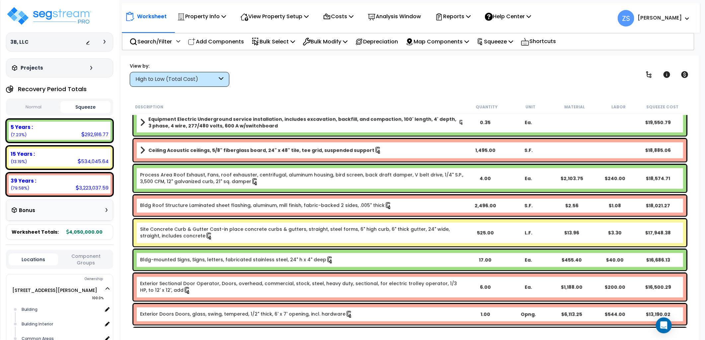
scroll to position [958, 0]
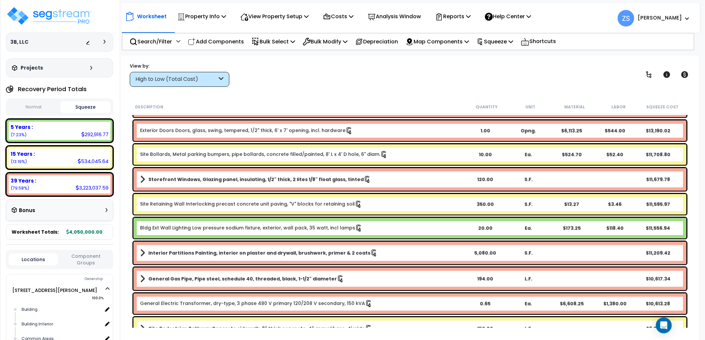
drag, startPoint x: 37, startPoint y: 103, endPoint x: 54, endPoint y: 104, distance: 17.6
click at [37, 103] on button "Normal" at bounding box center [34, 108] width 50 height 12
click at [79, 103] on button "Squeeze" at bounding box center [85, 108] width 50 height 12
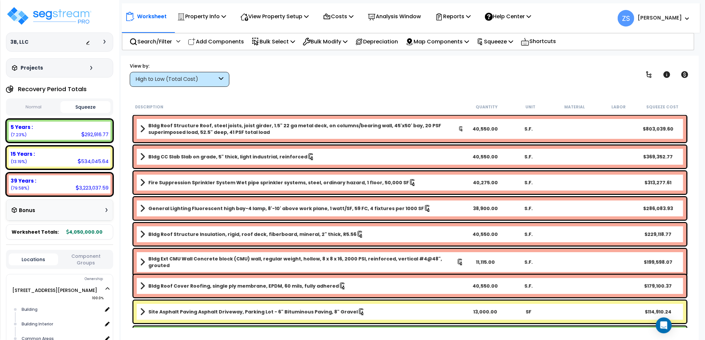
scroll to position [0, 0]
click at [322, 91] on div "Worksheet Property Info Property Setup Add Property Unit Template property Clon…" at bounding box center [410, 226] width 578 height 340
click at [74, 22] on img at bounding box center [49, 16] width 86 height 20
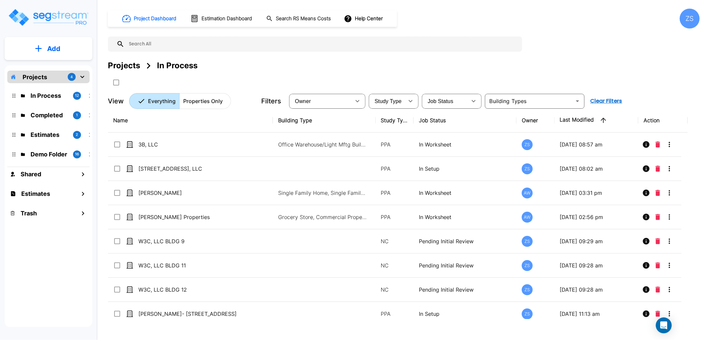
click at [294, 67] on div "Projects In Process" at bounding box center [404, 66] width 592 height 12
